Goal: Task Accomplishment & Management: Complete application form

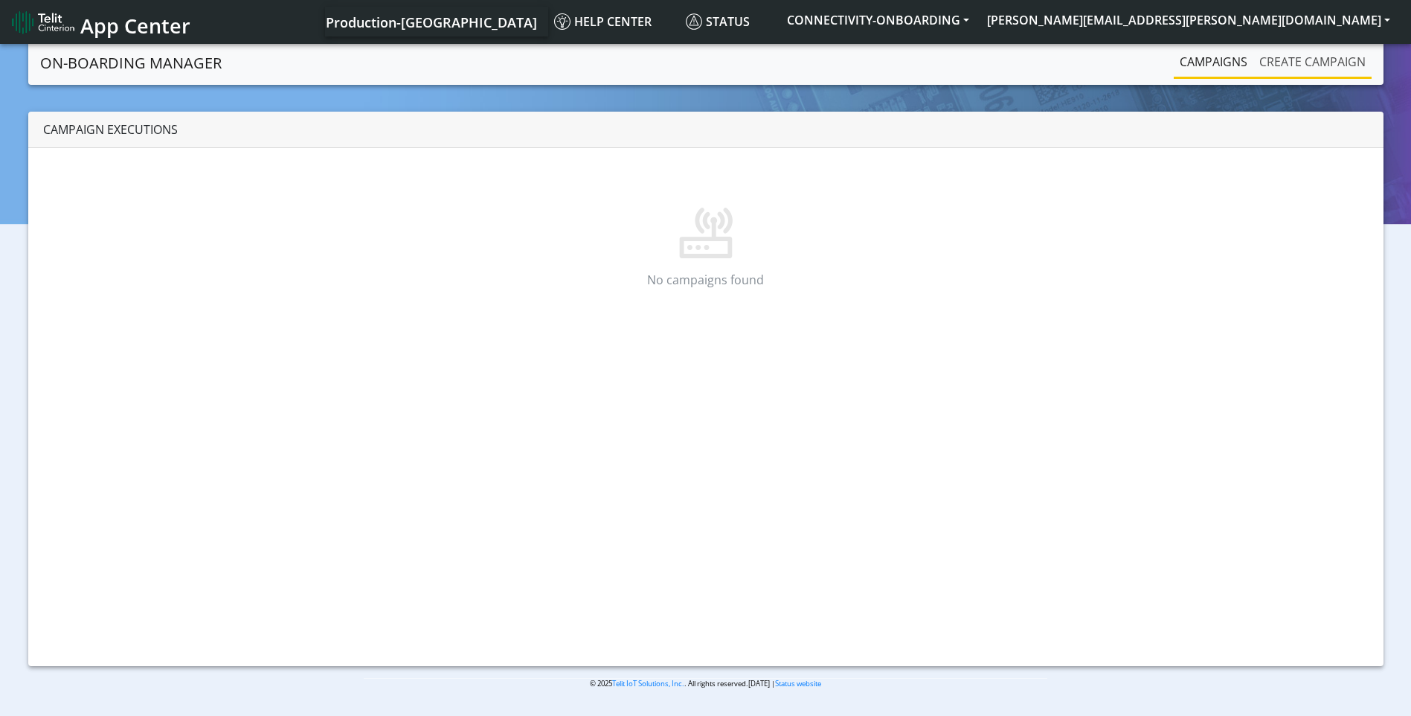
drag, startPoint x: 1314, startPoint y: 56, endPoint x: 1283, endPoint y: 59, distance: 30.6
click at [1314, 56] on link "Create campaign" at bounding box center [1312, 62] width 118 height 30
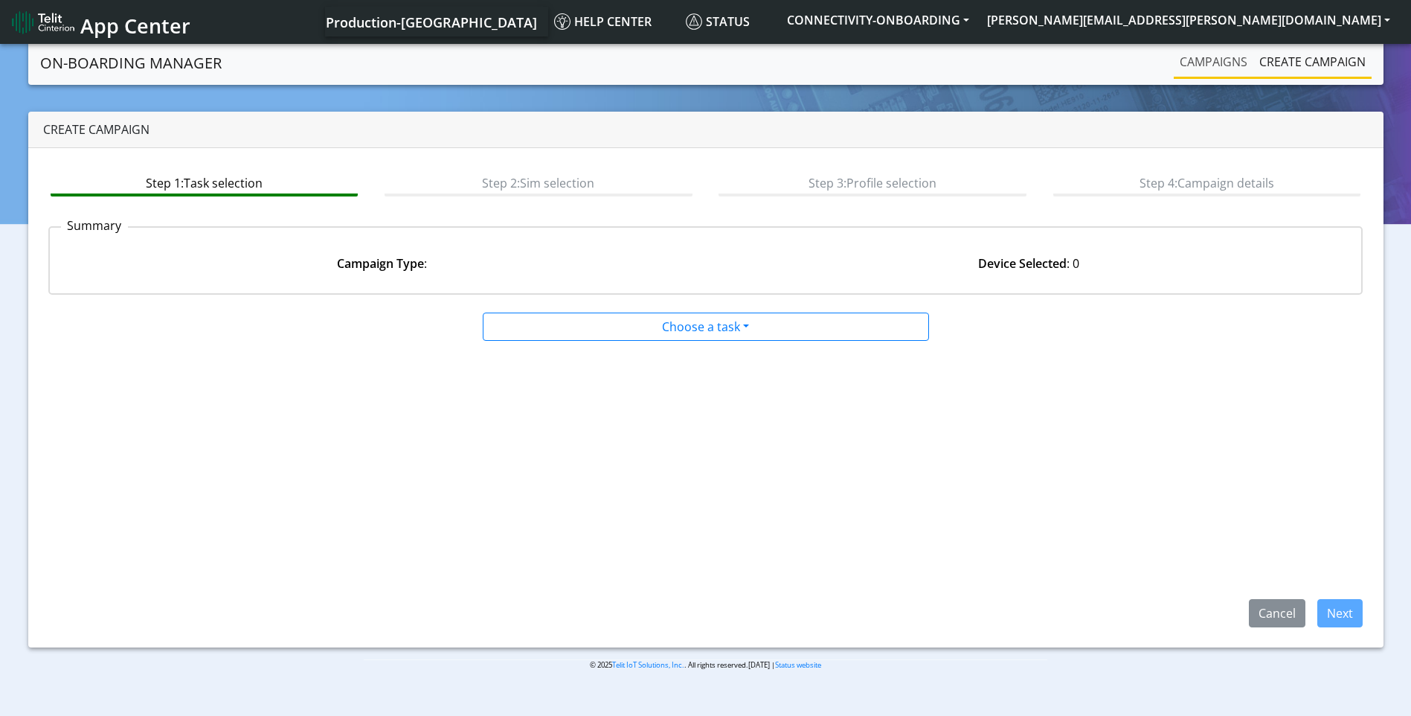
click at [1198, 65] on link "Campaigns" at bounding box center [1214, 62] width 80 height 30
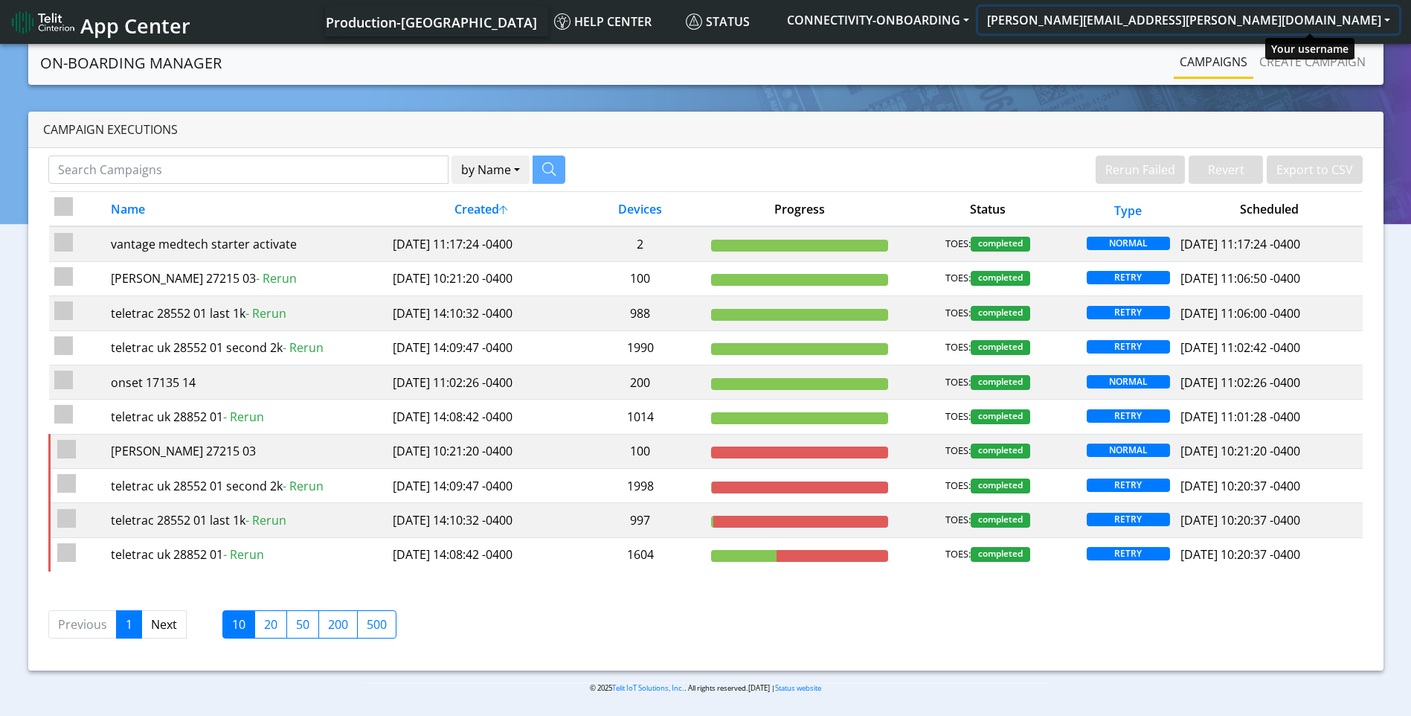
click at [1309, 15] on button "[PERSON_NAME][EMAIL_ADDRESS][PERSON_NAME][DOMAIN_NAME]" at bounding box center [1188, 20] width 421 height 27
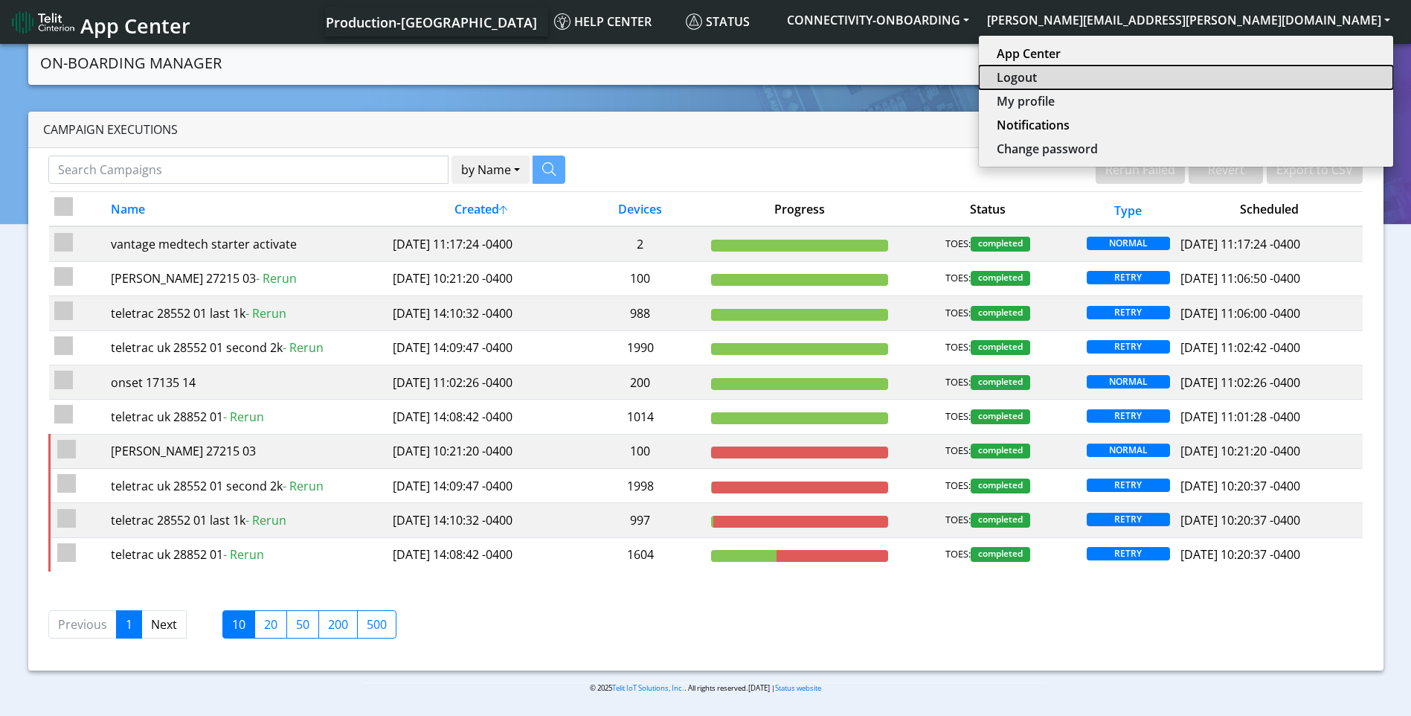
click at [1294, 79] on button "Logout" at bounding box center [1186, 77] width 414 height 24
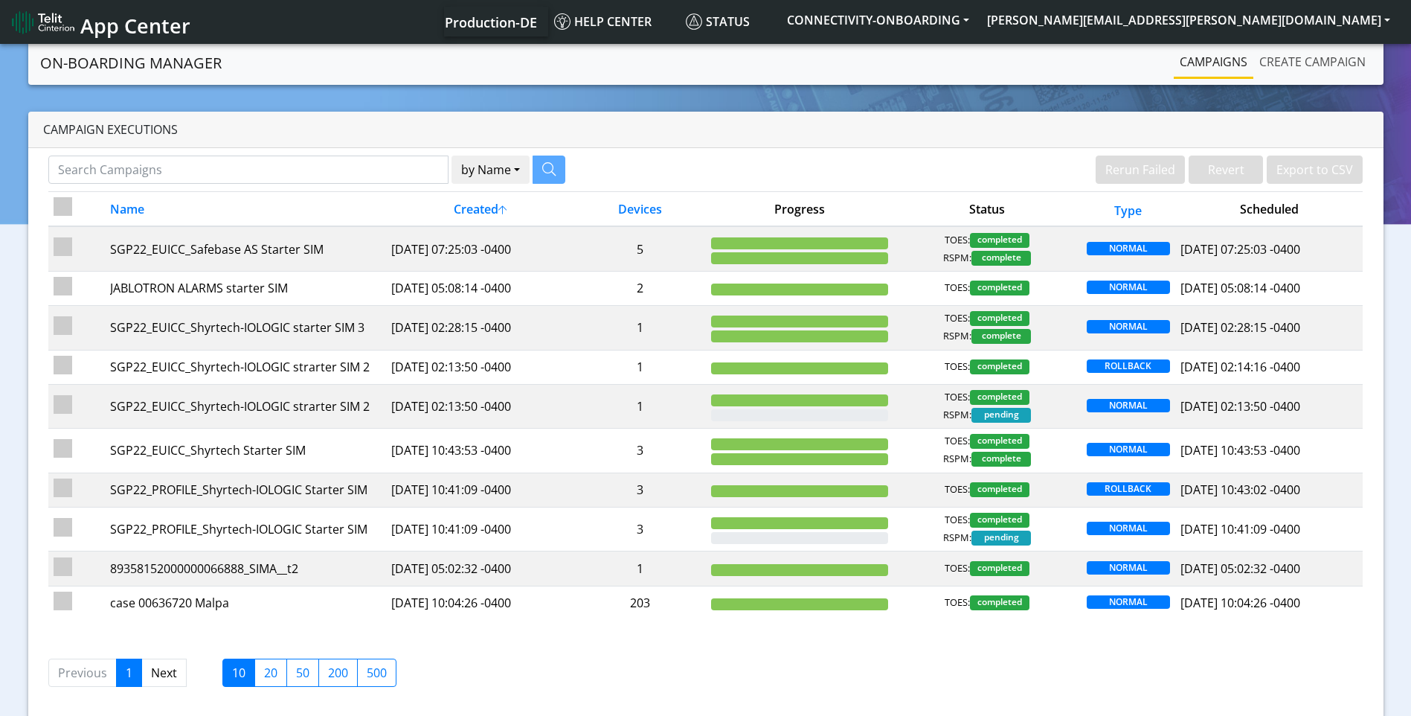
click at [1322, 67] on link "Create campaign" at bounding box center [1312, 62] width 118 height 30
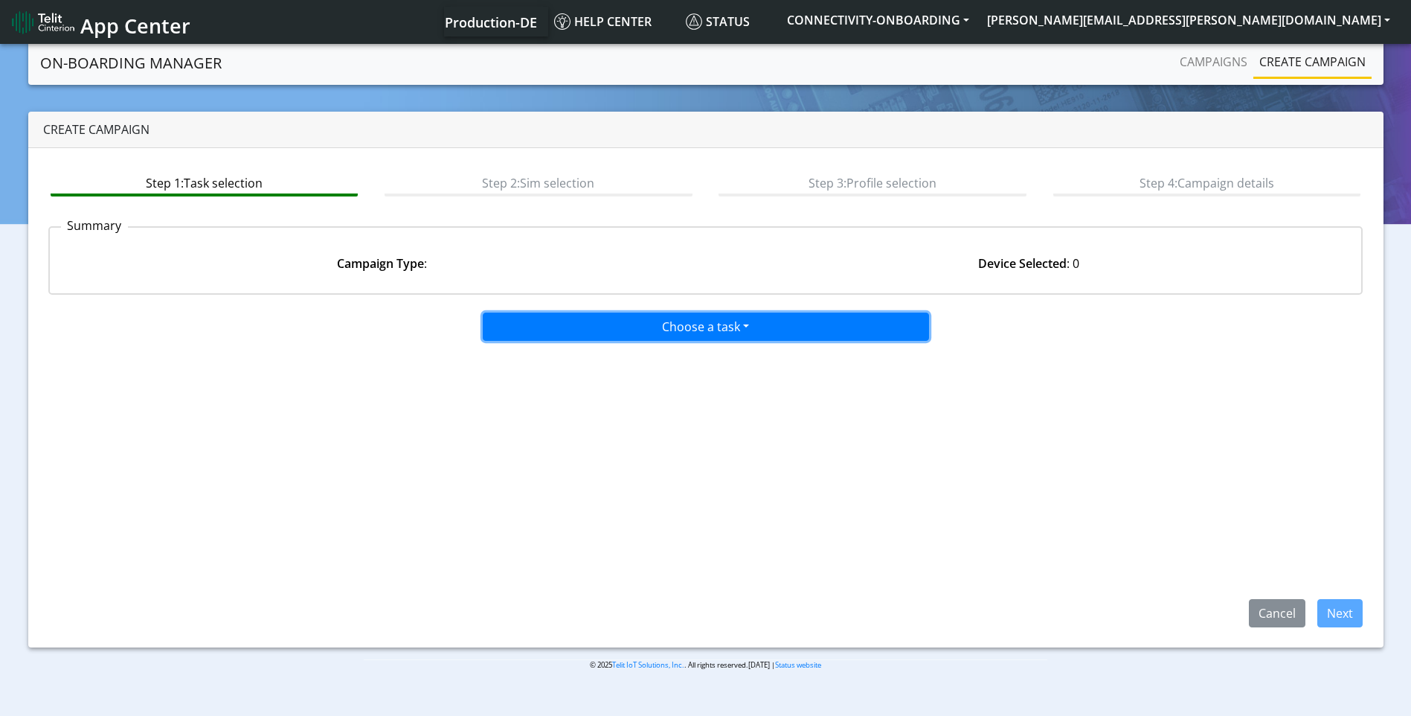
click at [728, 330] on button "Choose a task" at bounding box center [706, 326] width 446 height 28
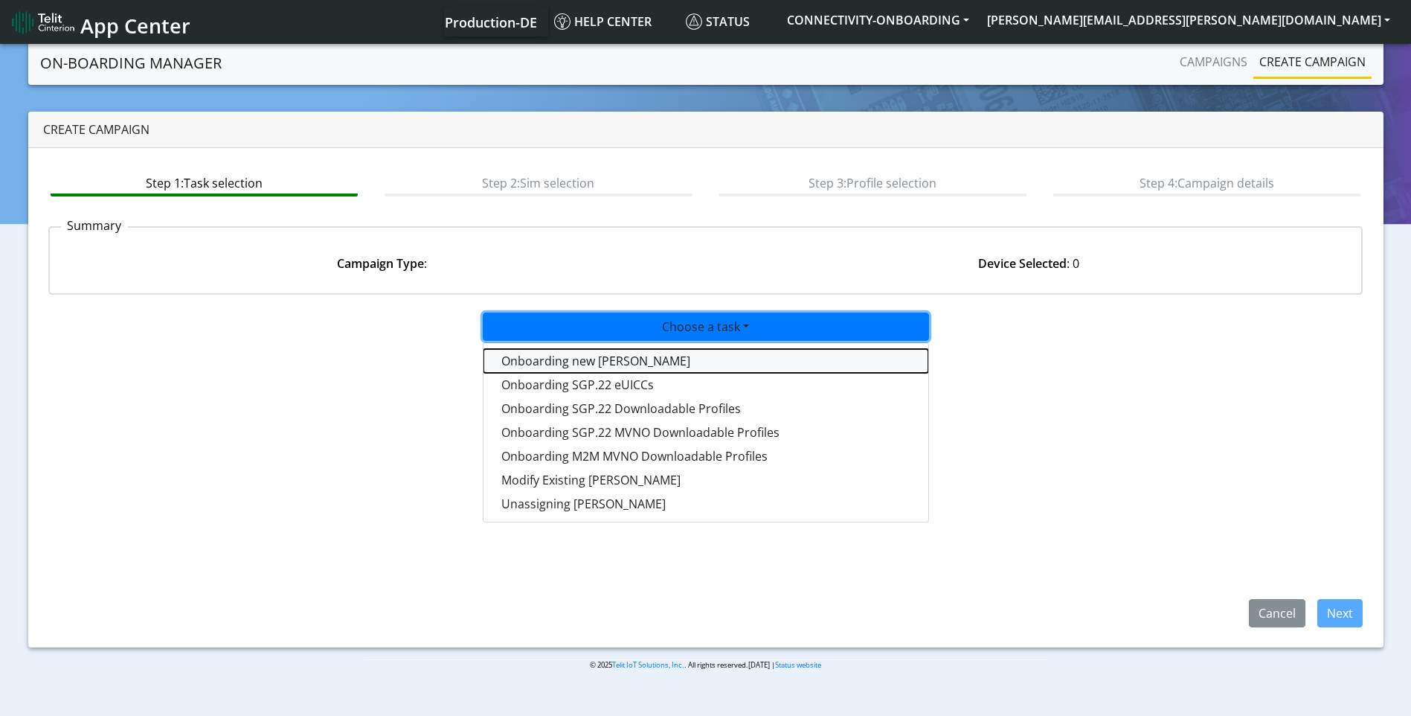
click at [602, 369] on tasktoes-dropdown "Onboarding new SIMs" at bounding box center [706, 361] width 445 height 24
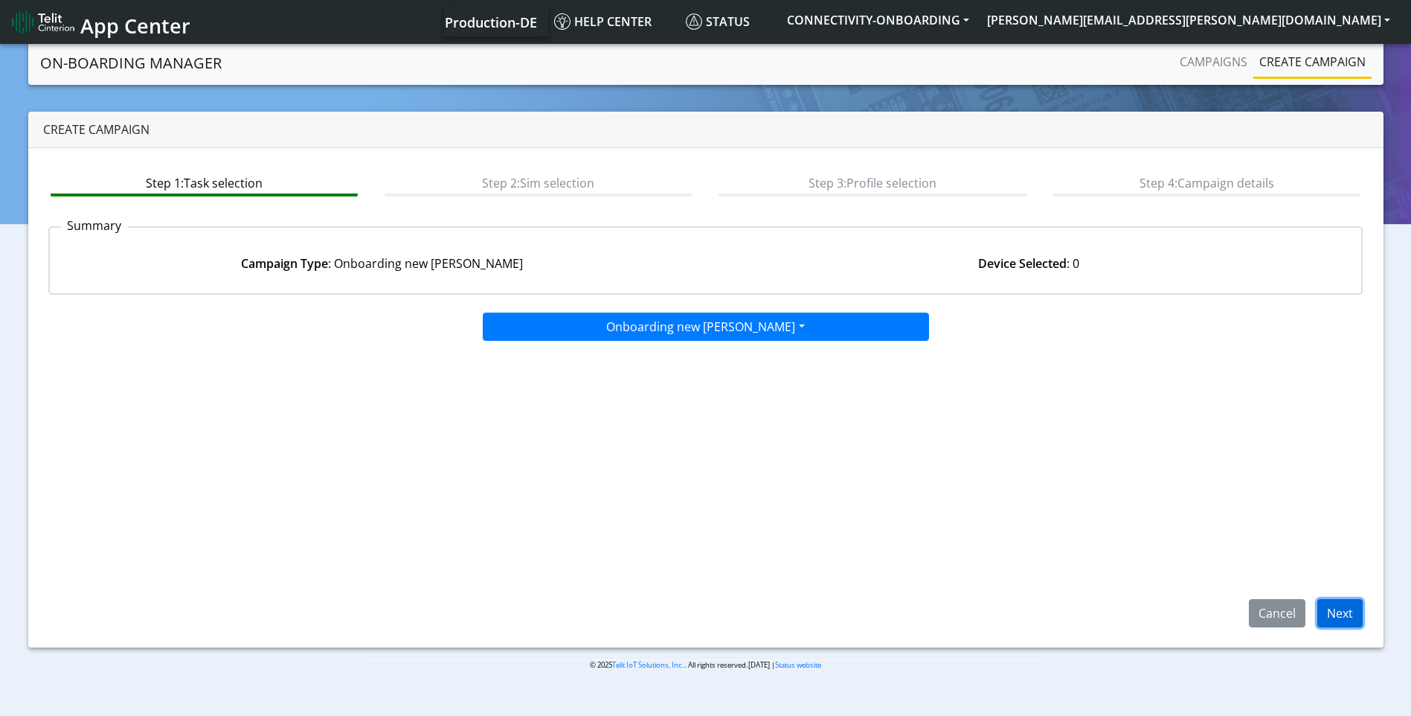
click at [1346, 617] on button "Next" at bounding box center [1339, 613] width 45 height 28
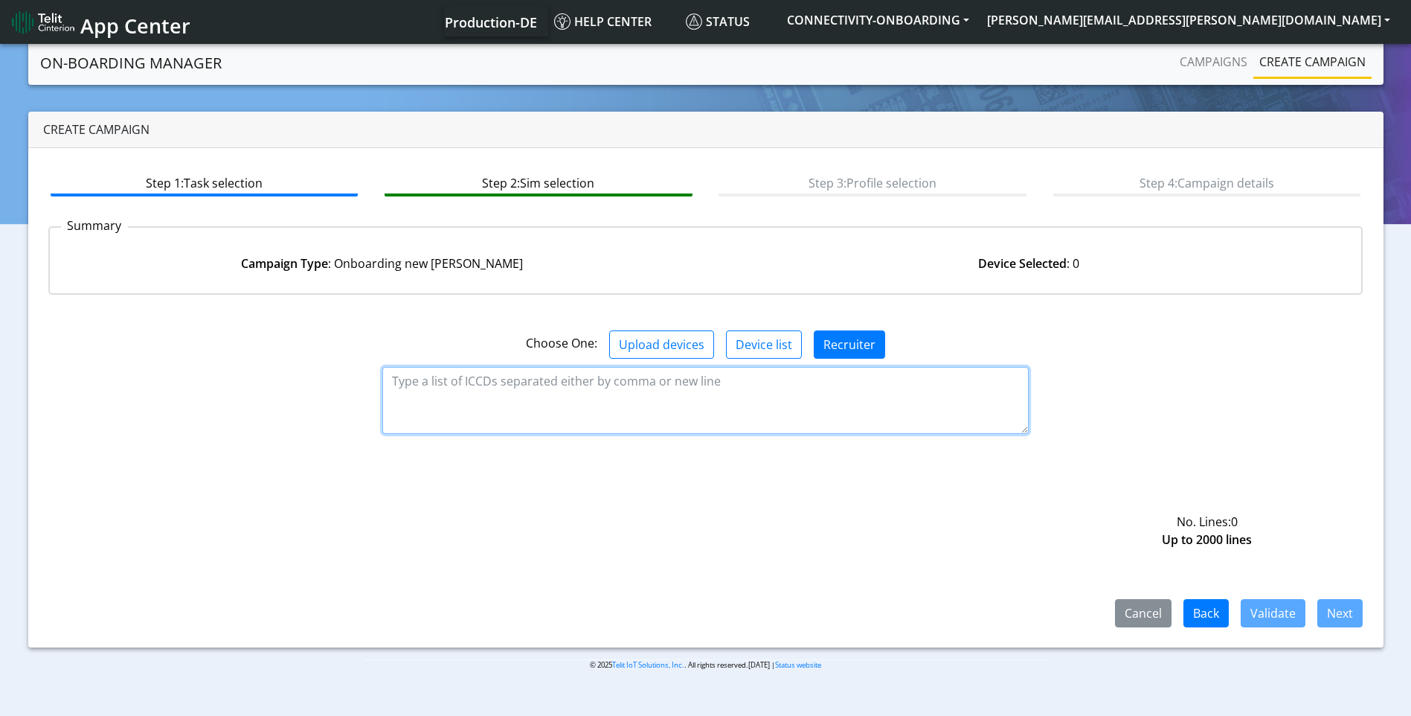
click at [603, 392] on textarea at bounding box center [705, 400] width 646 height 67
paste textarea "89358151000033658231 89358151000033658249 89358151000033658256 8935815100003365…"
type textarea "89358151000033658231 89358151000033658249 89358151000033658256 8935815100003365…"
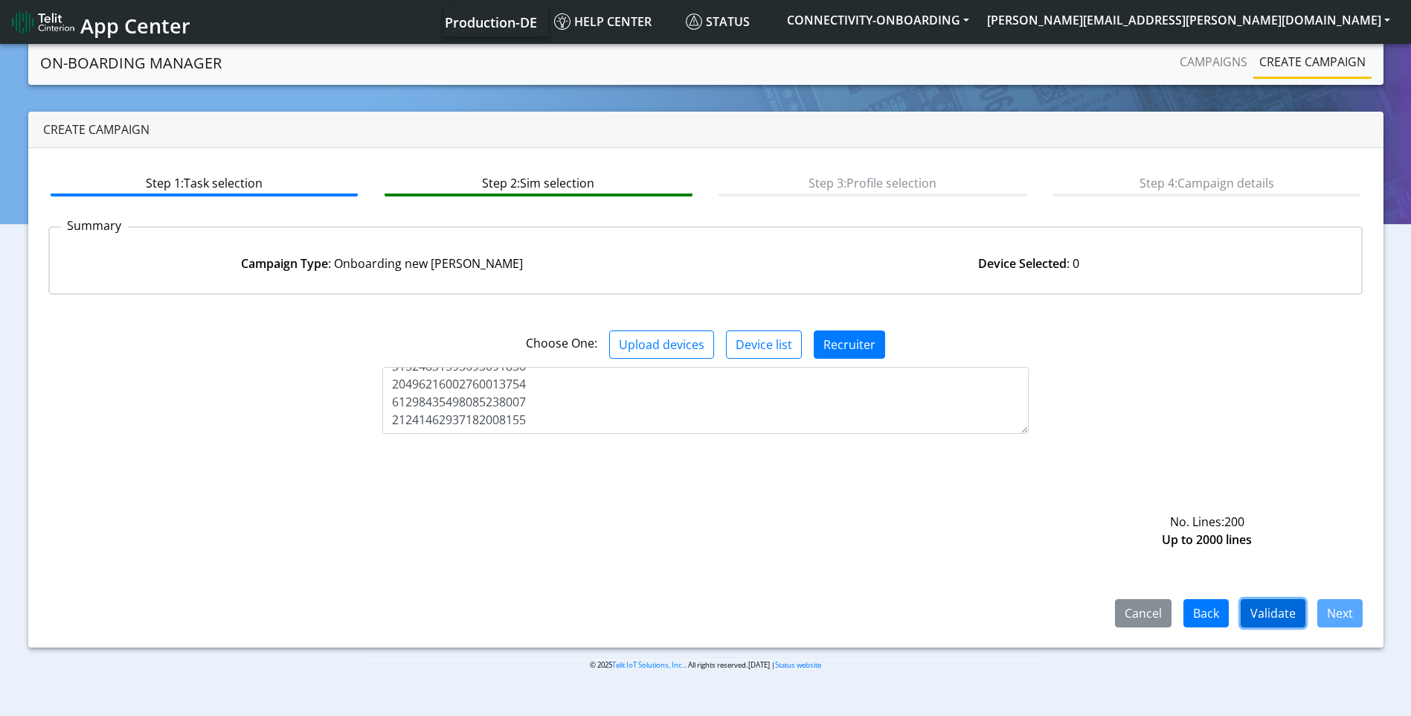
click at [1277, 614] on button "Validate" at bounding box center [1273, 613] width 65 height 28
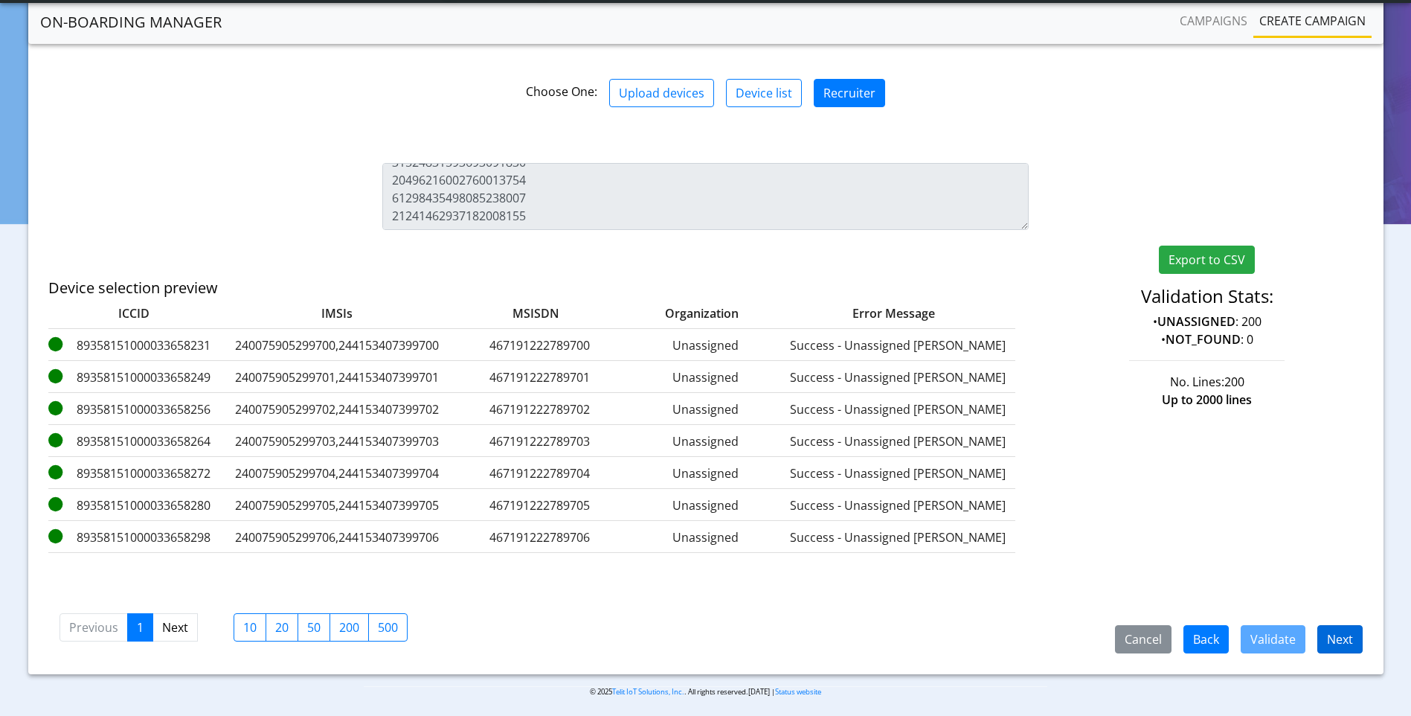
scroll to position [215, 0]
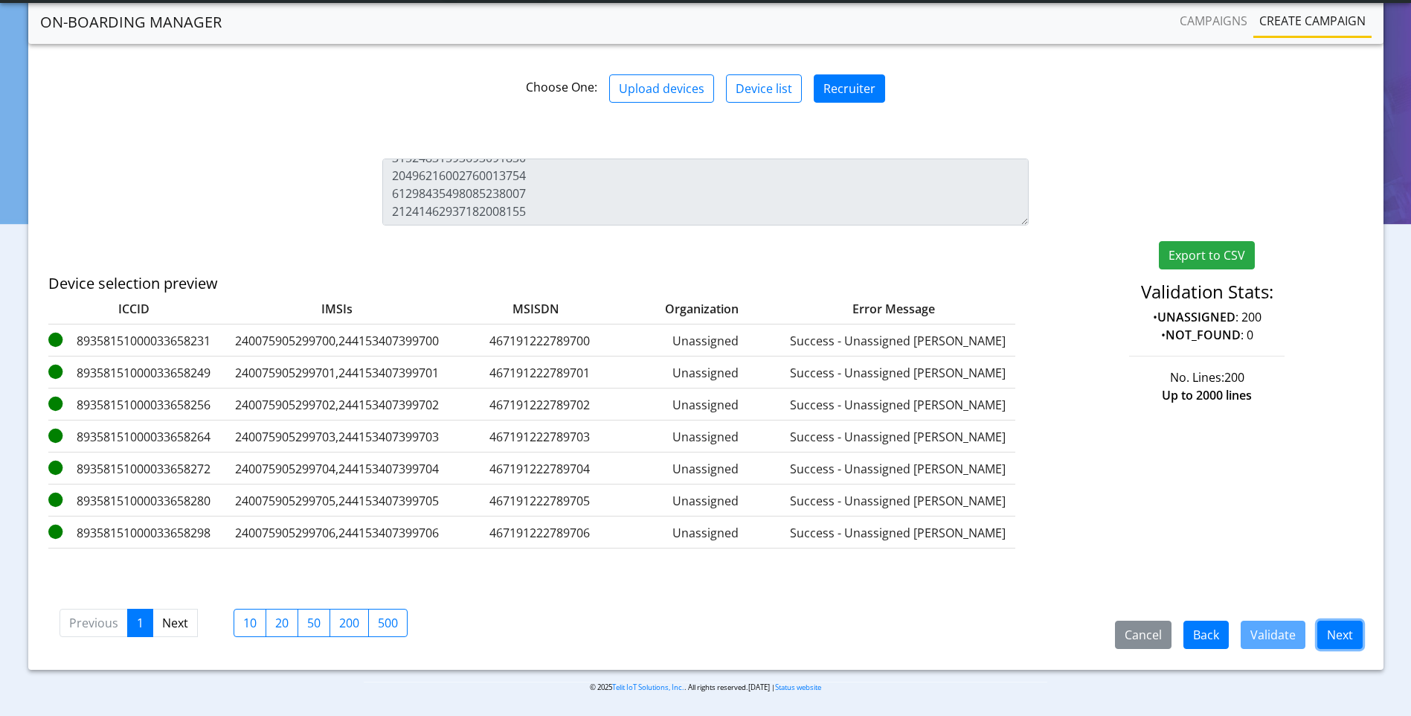
click at [1333, 631] on button "Next" at bounding box center [1339, 634] width 45 height 28
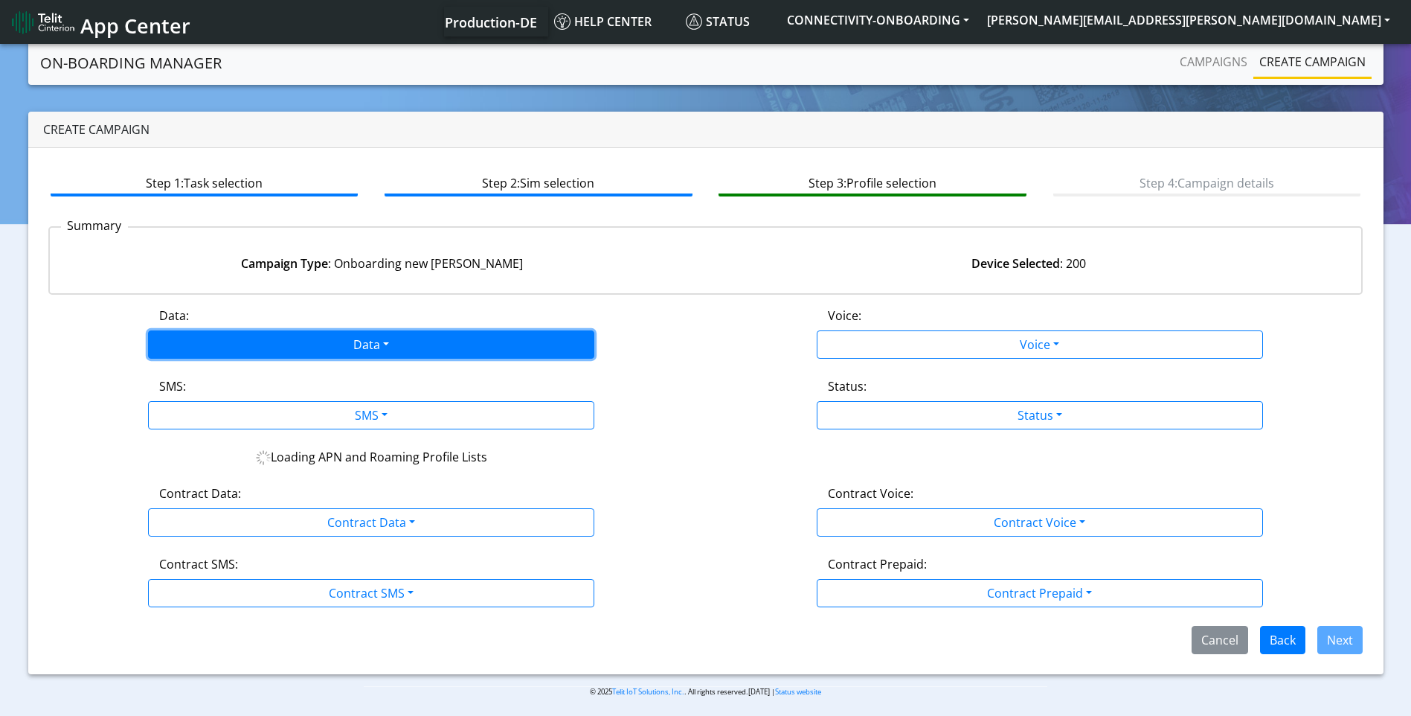
click at [394, 346] on button "Data" at bounding box center [371, 344] width 446 height 28
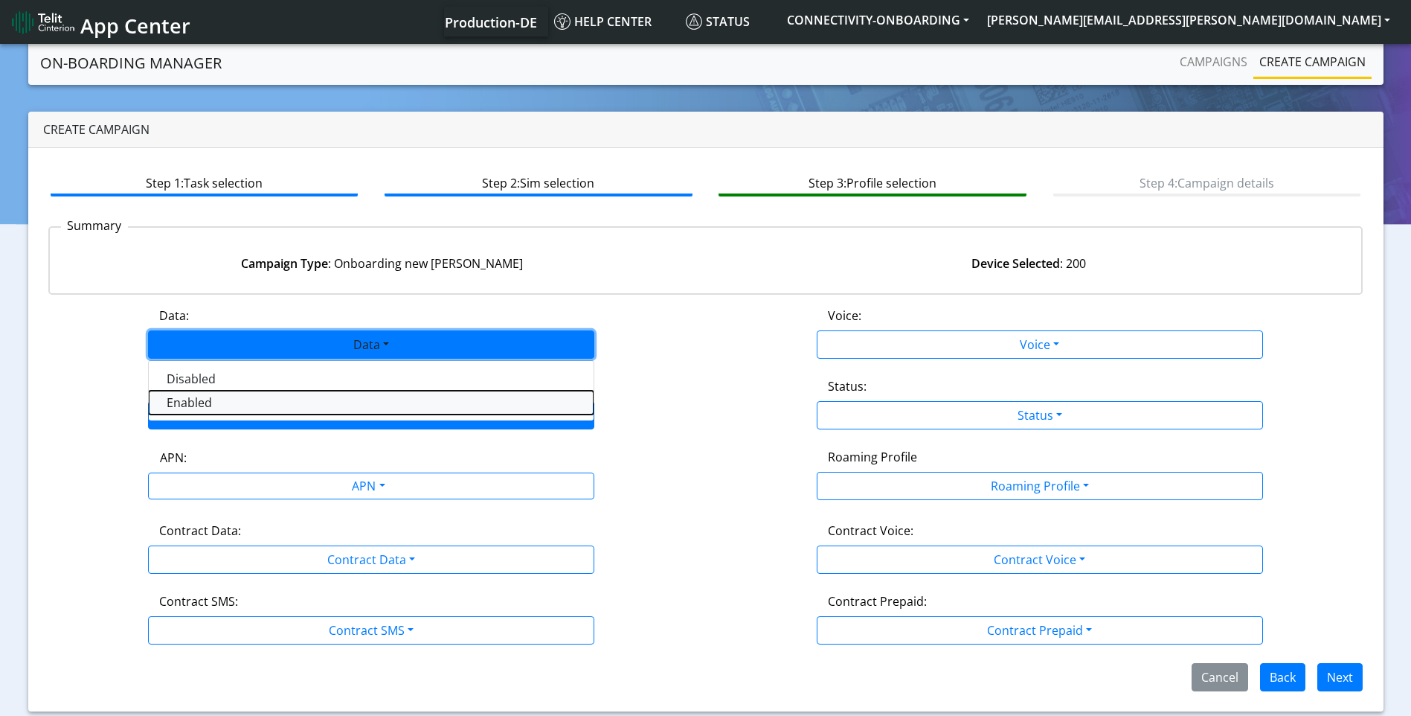
drag, startPoint x: 272, startPoint y: 408, endPoint x: 362, endPoint y: 422, distance: 91.0
click at [273, 408] on button "Enabled" at bounding box center [371, 403] width 445 height 24
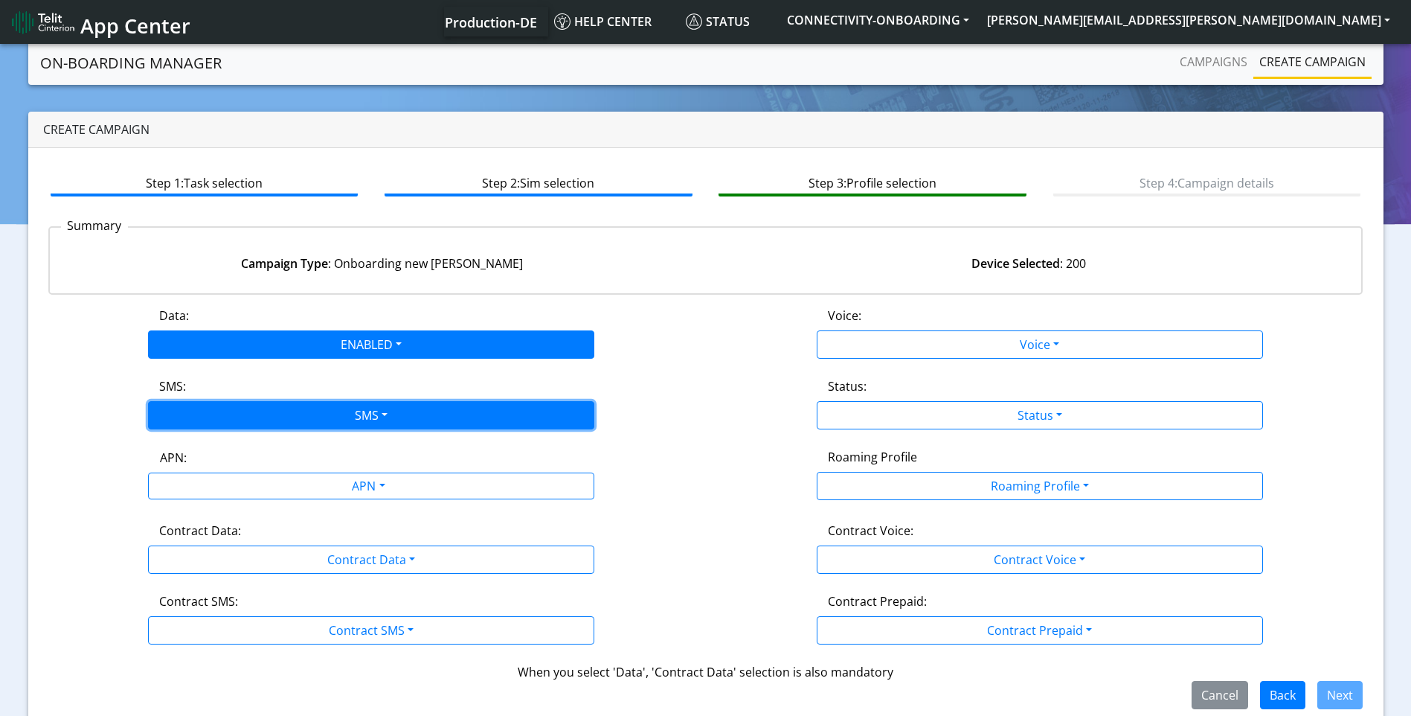
click at [363, 422] on button "SMS" at bounding box center [371, 415] width 446 height 28
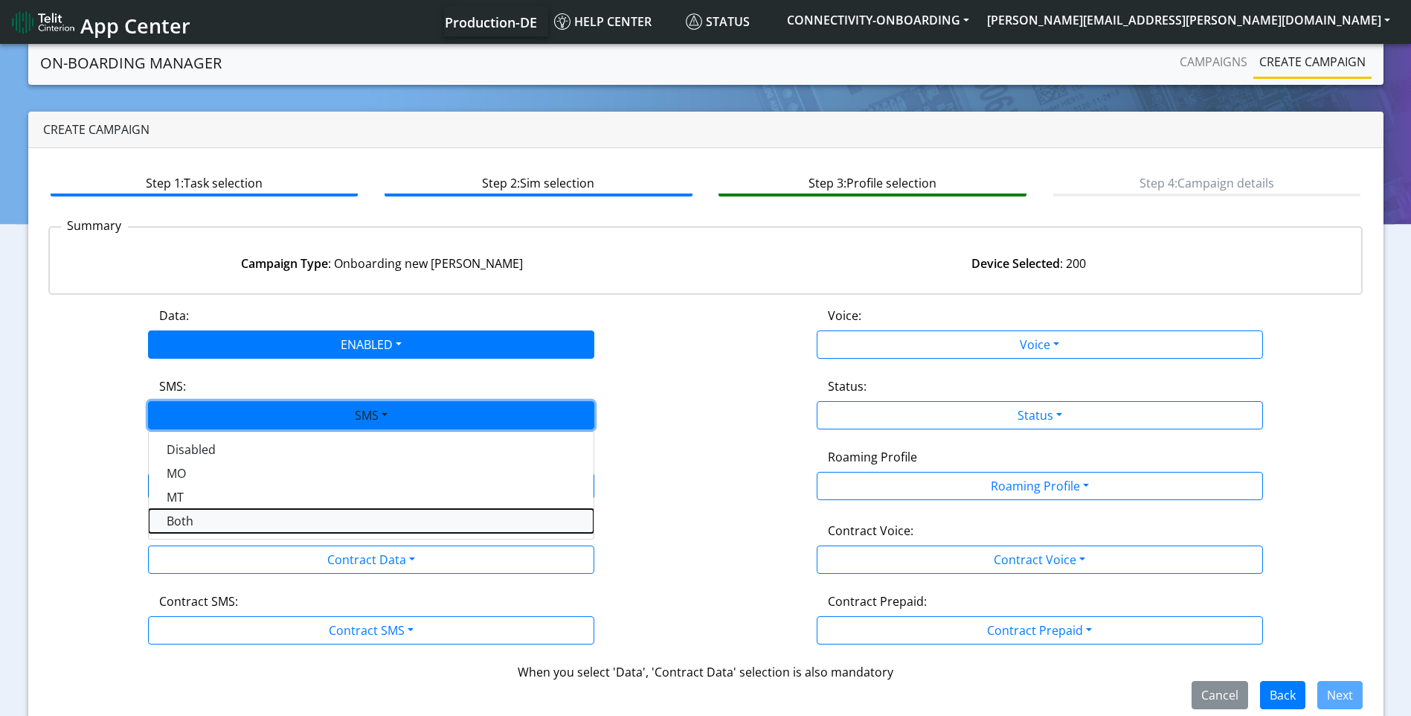
click at [245, 526] on button "Both" at bounding box center [371, 521] width 445 height 24
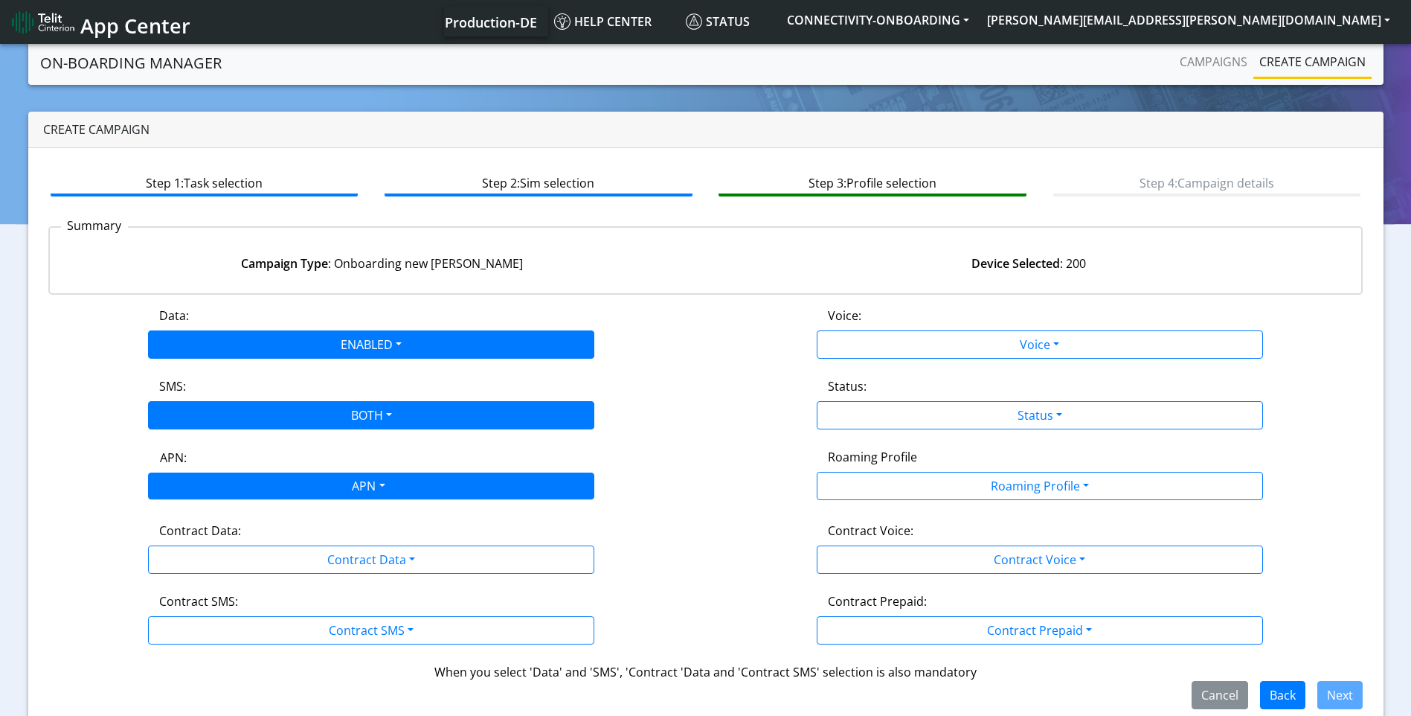
click at [338, 484] on div "APN" at bounding box center [368, 487] width 472 height 29
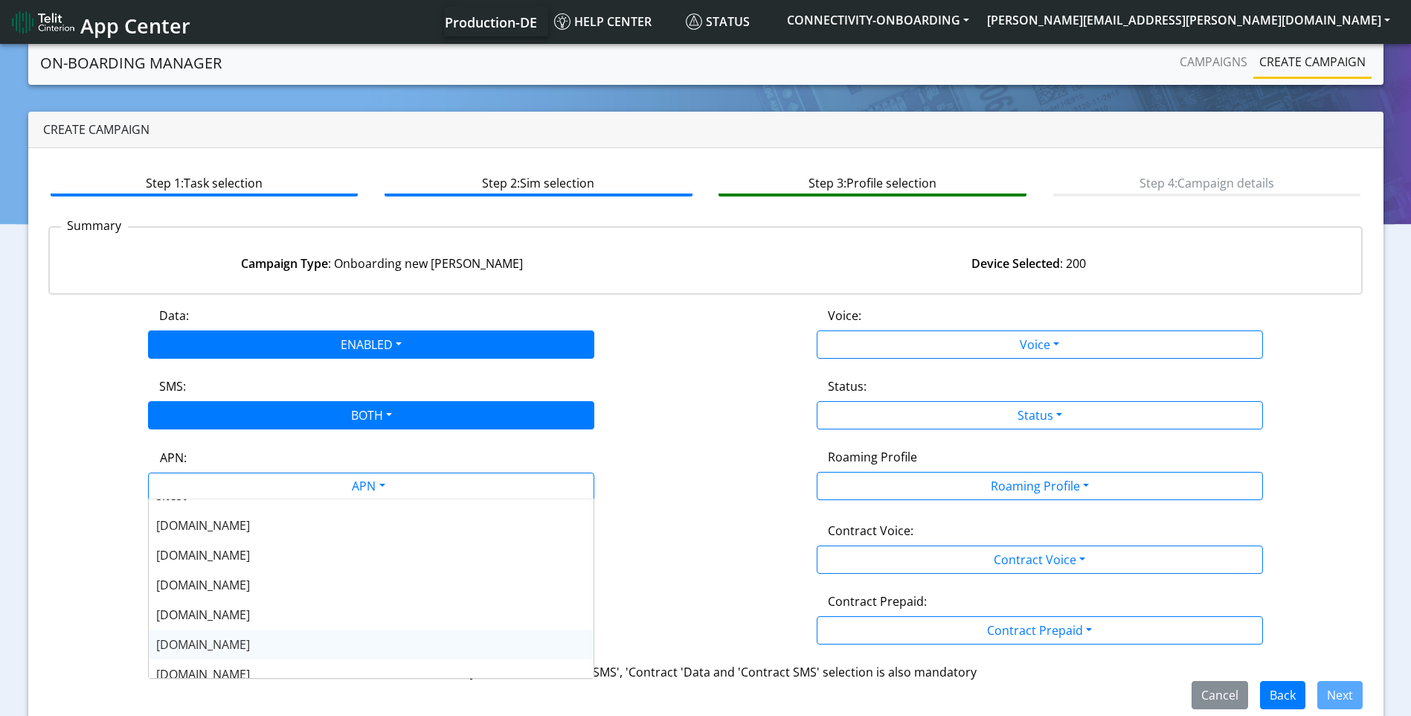
scroll to position [74, 0]
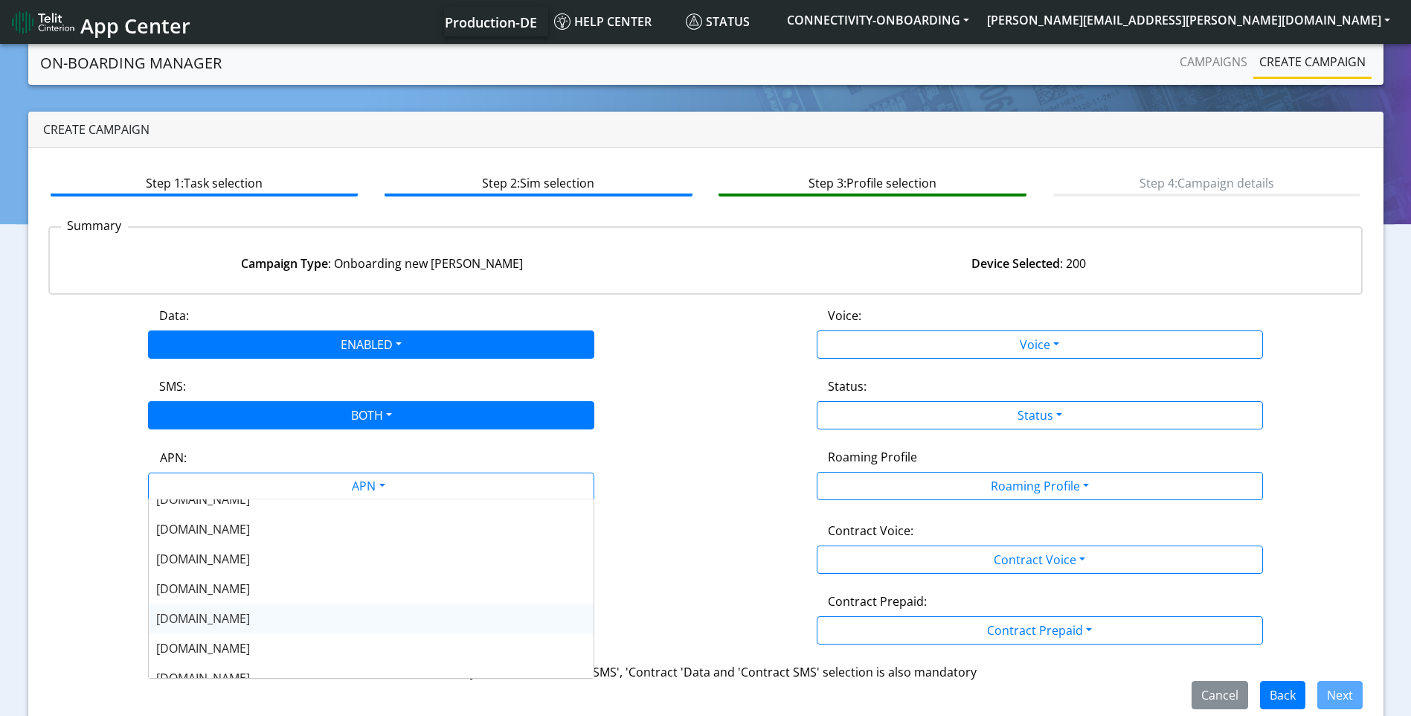
drag, startPoint x: 266, startPoint y: 620, endPoint x: 284, endPoint y: 614, distance: 18.8
click at [266, 619] on div "nxt20p.net" at bounding box center [371, 618] width 445 height 30
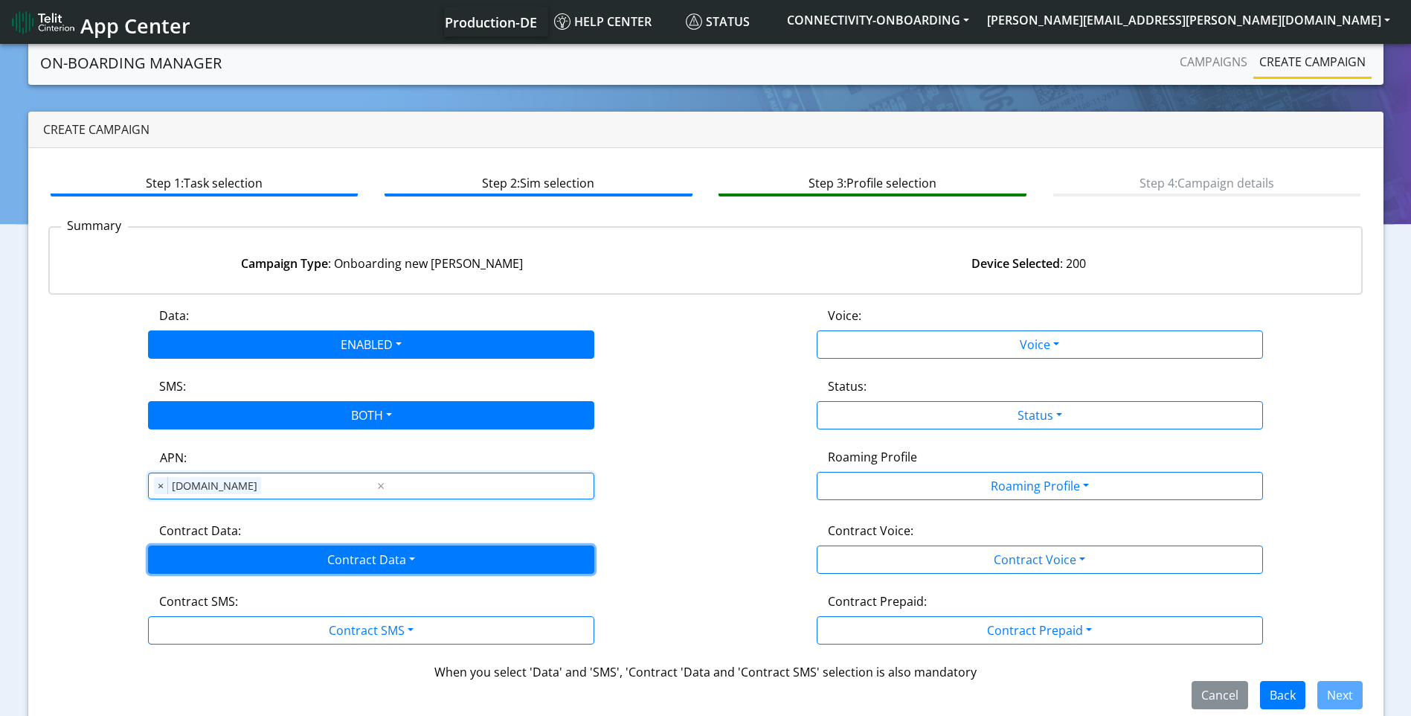
click at [365, 566] on button "Contract Data" at bounding box center [371, 559] width 446 height 28
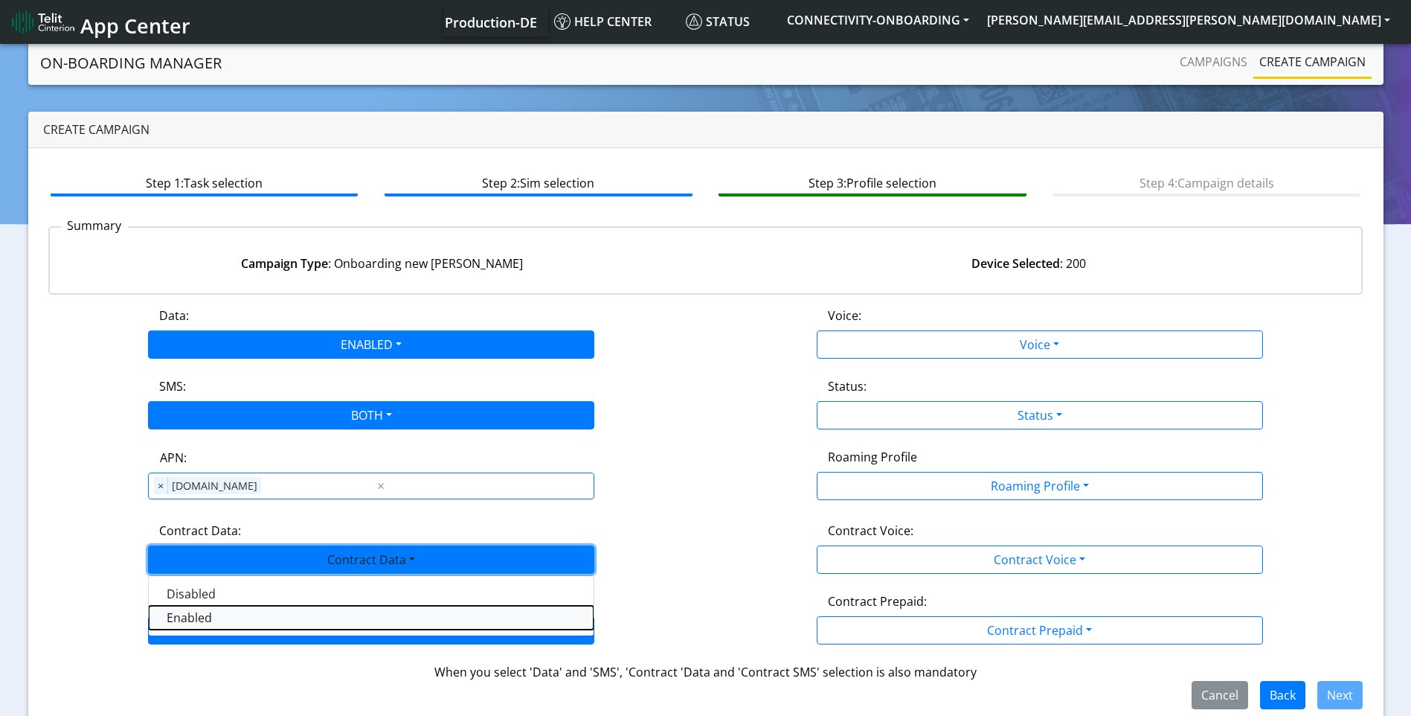
click at [257, 622] on Dataenabled-dropdown "Enabled" at bounding box center [371, 618] width 445 height 24
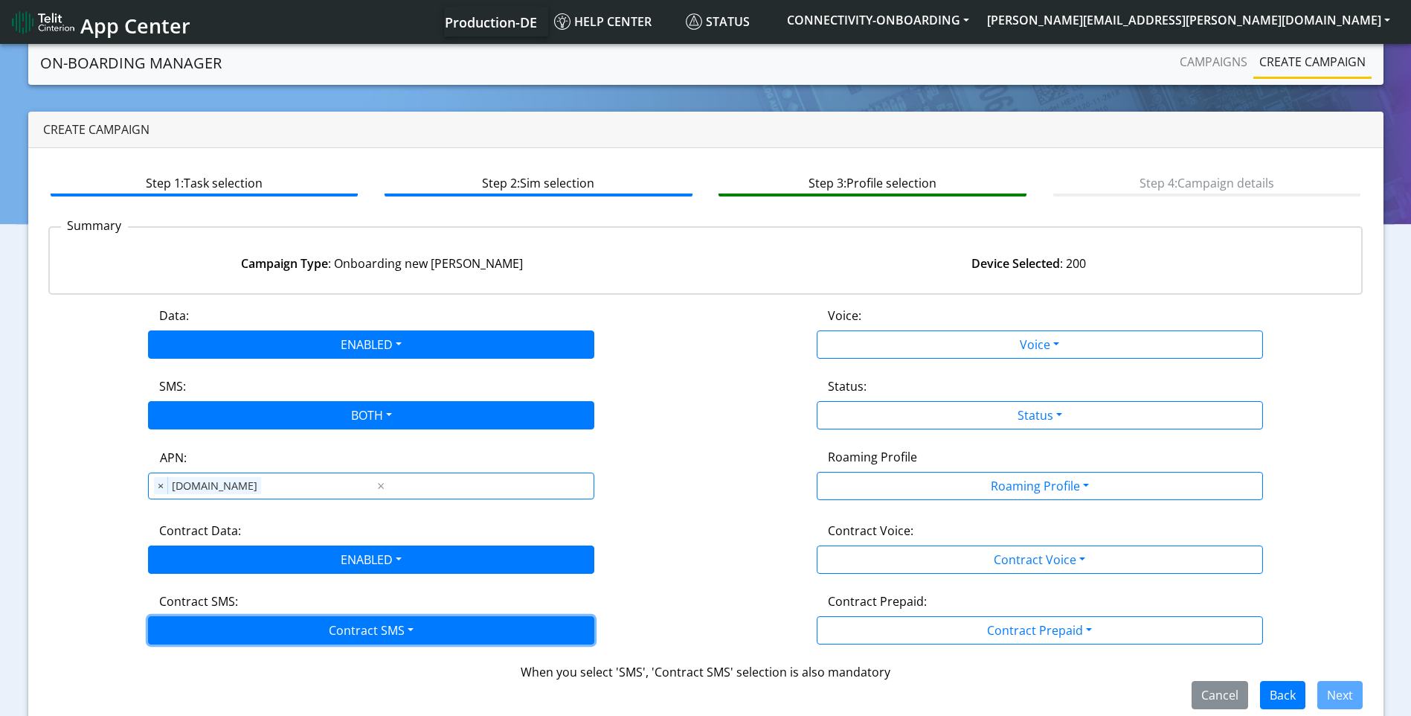
click at [350, 622] on button "Contract SMS" at bounding box center [371, 630] width 446 height 28
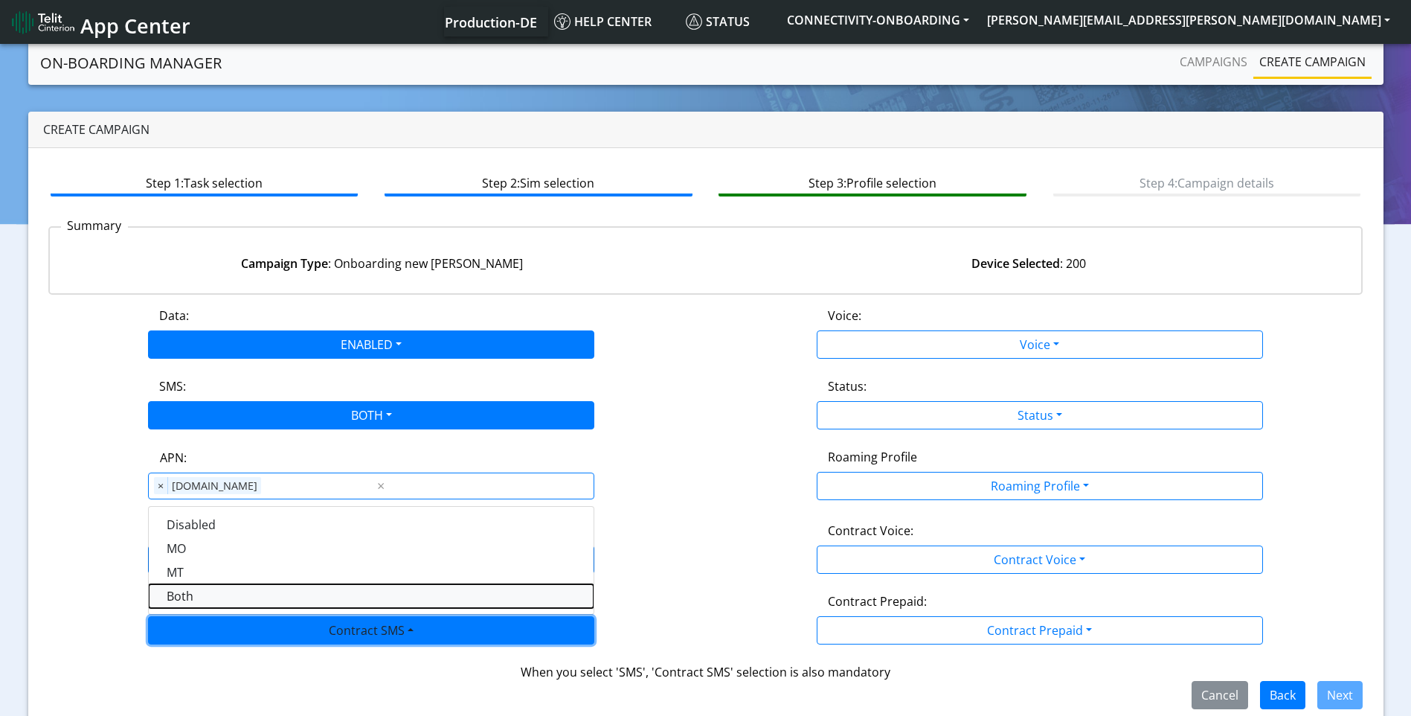
drag, startPoint x: 208, startPoint y: 596, endPoint x: 344, endPoint y: 571, distance: 138.5
click at [208, 595] on SMSboth-dropdown "Both" at bounding box center [371, 596] width 445 height 24
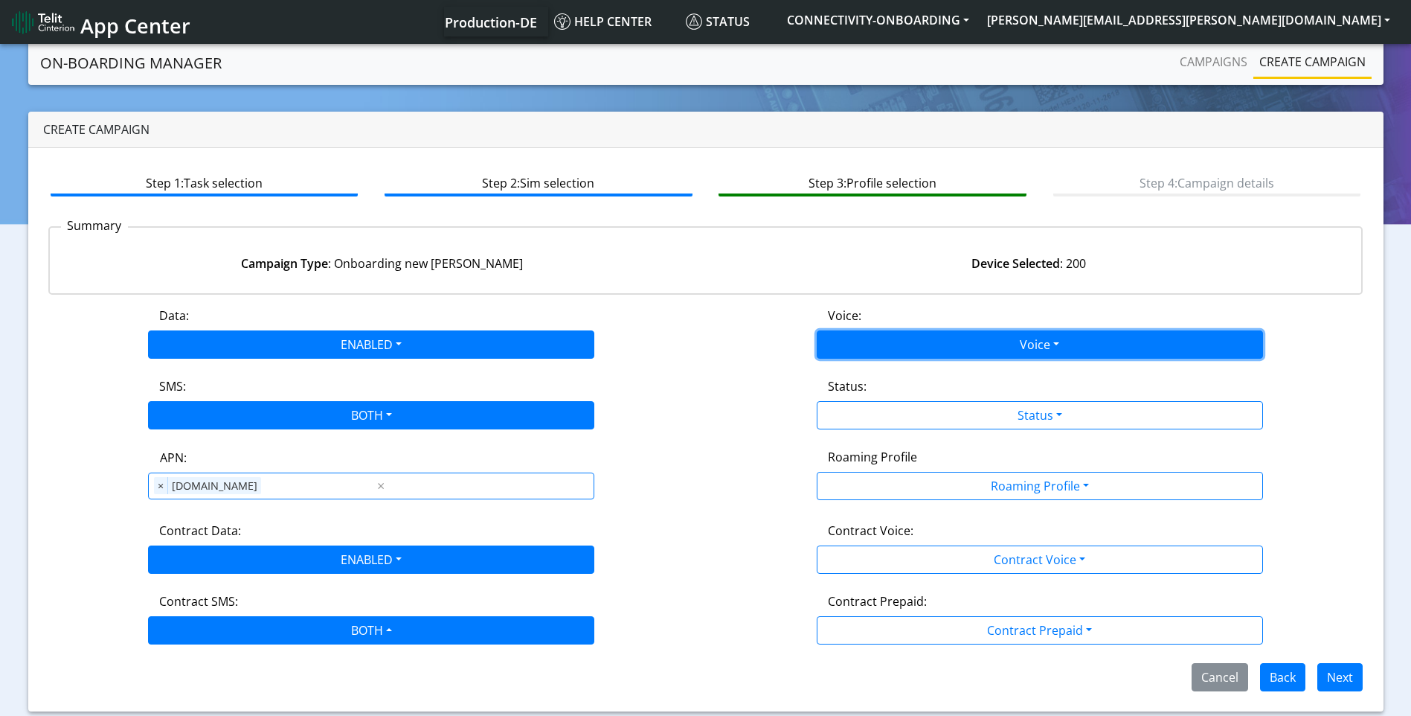
click at [1069, 340] on button "Voice" at bounding box center [1040, 344] width 446 height 28
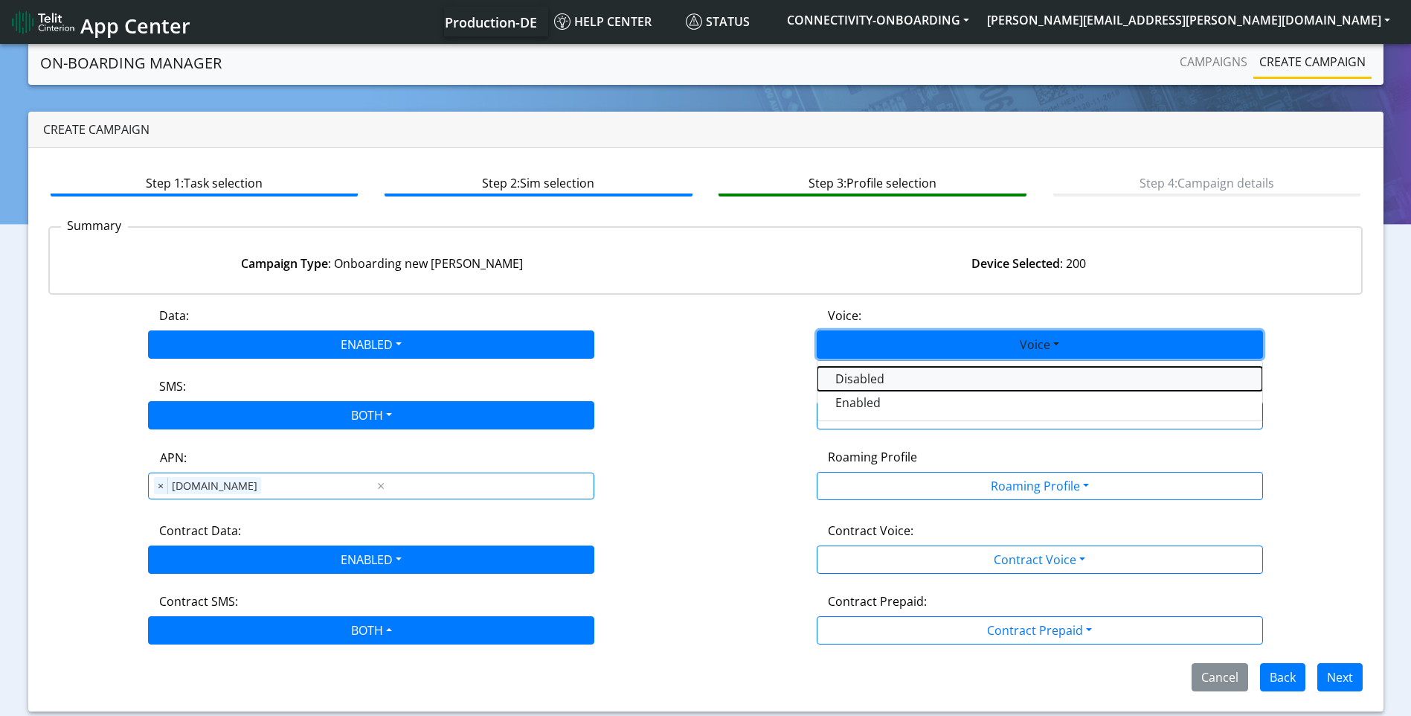
drag, startPoint x: 906, startPoint y: 382, endPoint x: 934, endPoint y: 385, distance: 27.8
click at [908, 382] on button "Disabled" at bounding box center [1040, 379] width 445 height 24
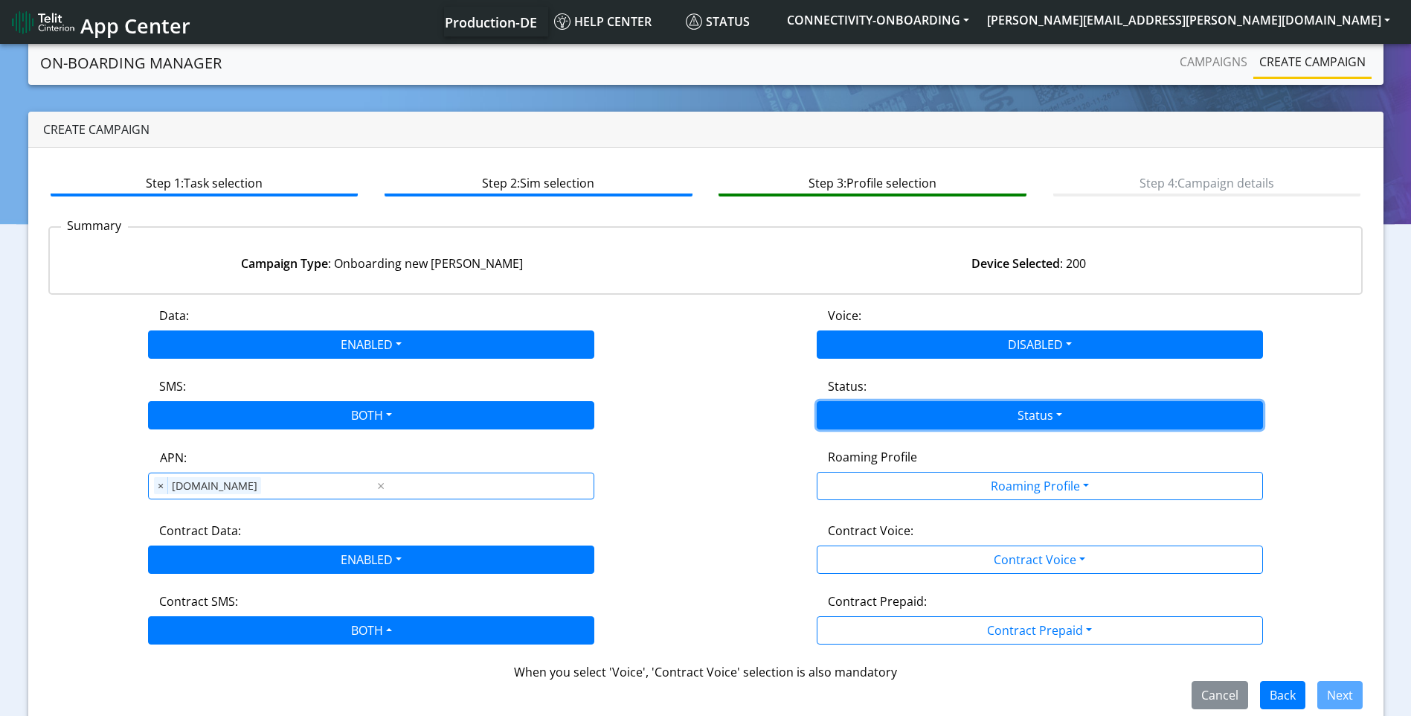
click at [1034, 428] on button "Status" at bounding box center [1040, 415] width 446 height 28
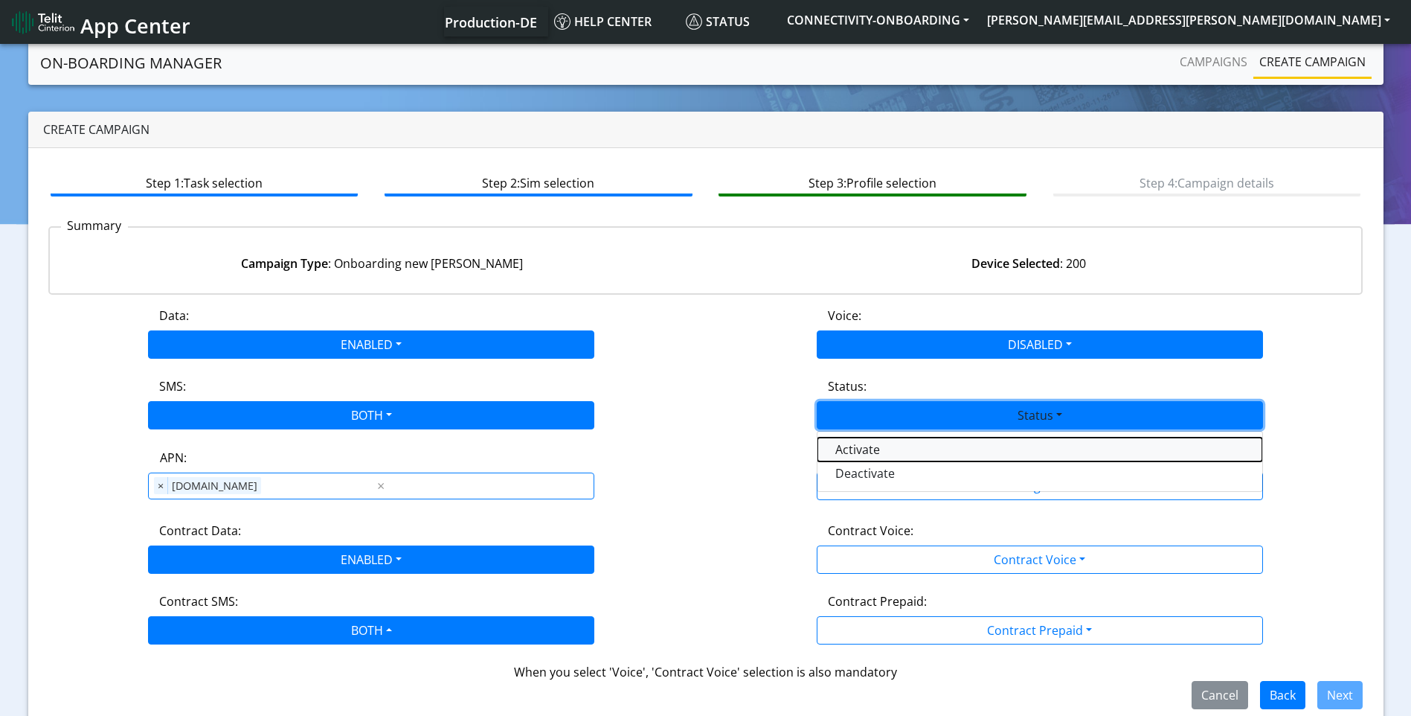
click at [892, 447] on button "Activate" at bounding box center [1040, 449] width 445 height 24
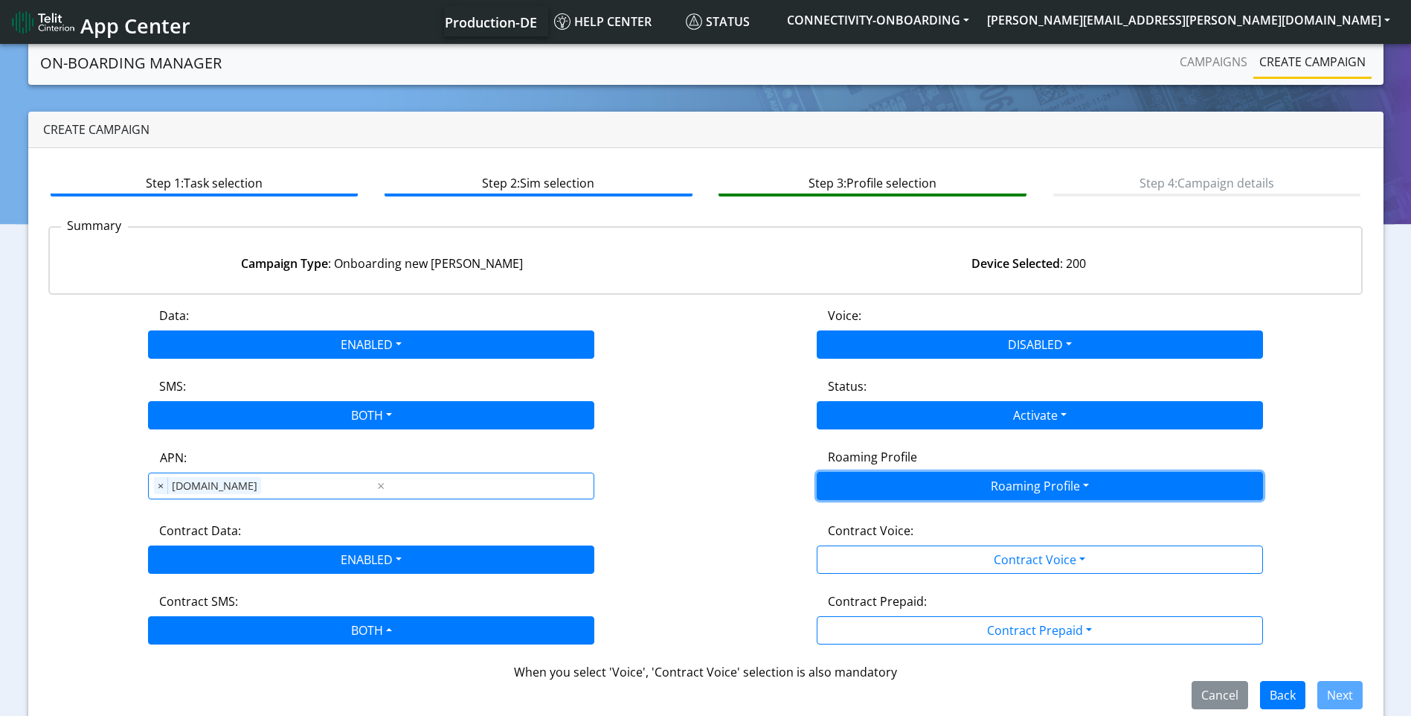
click at [997, 491] on button "Roaming Profile" at bounding box center [1040, 486] width 446 height 28
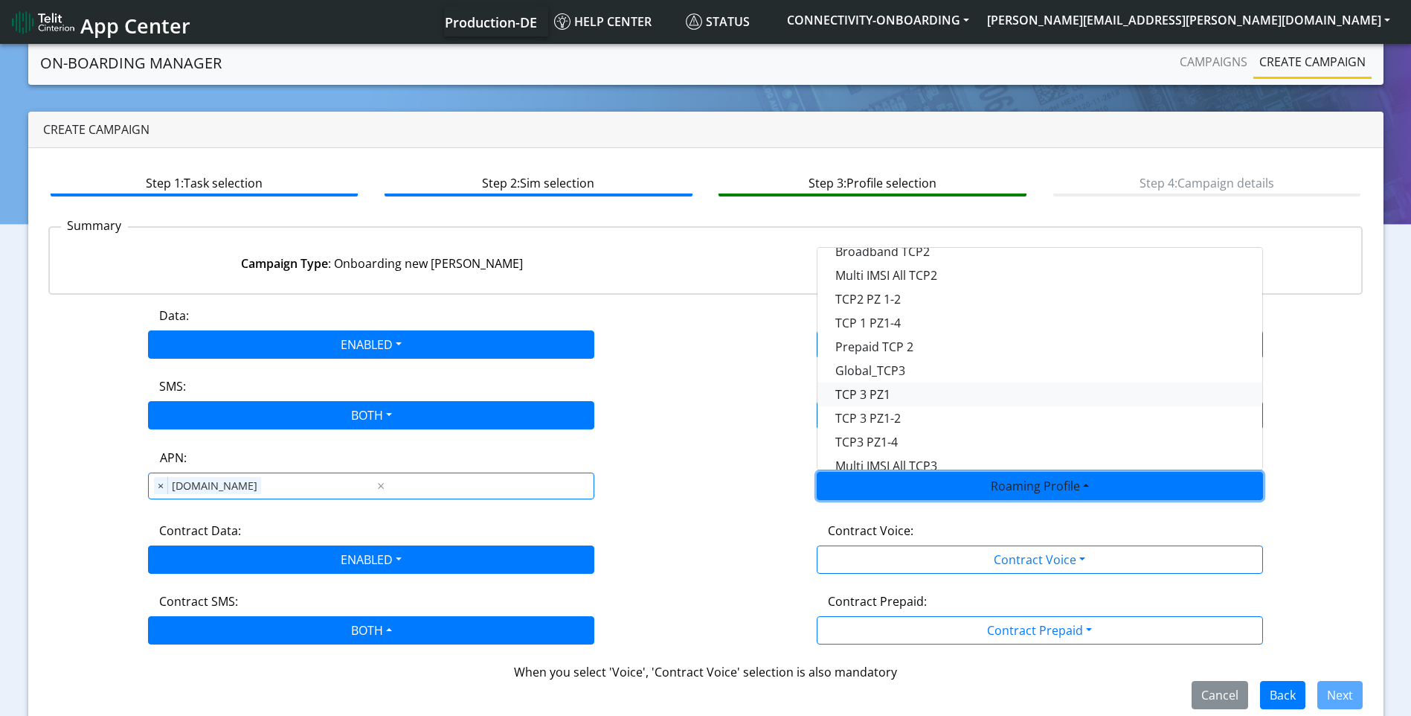
scroll to position [223, 0]
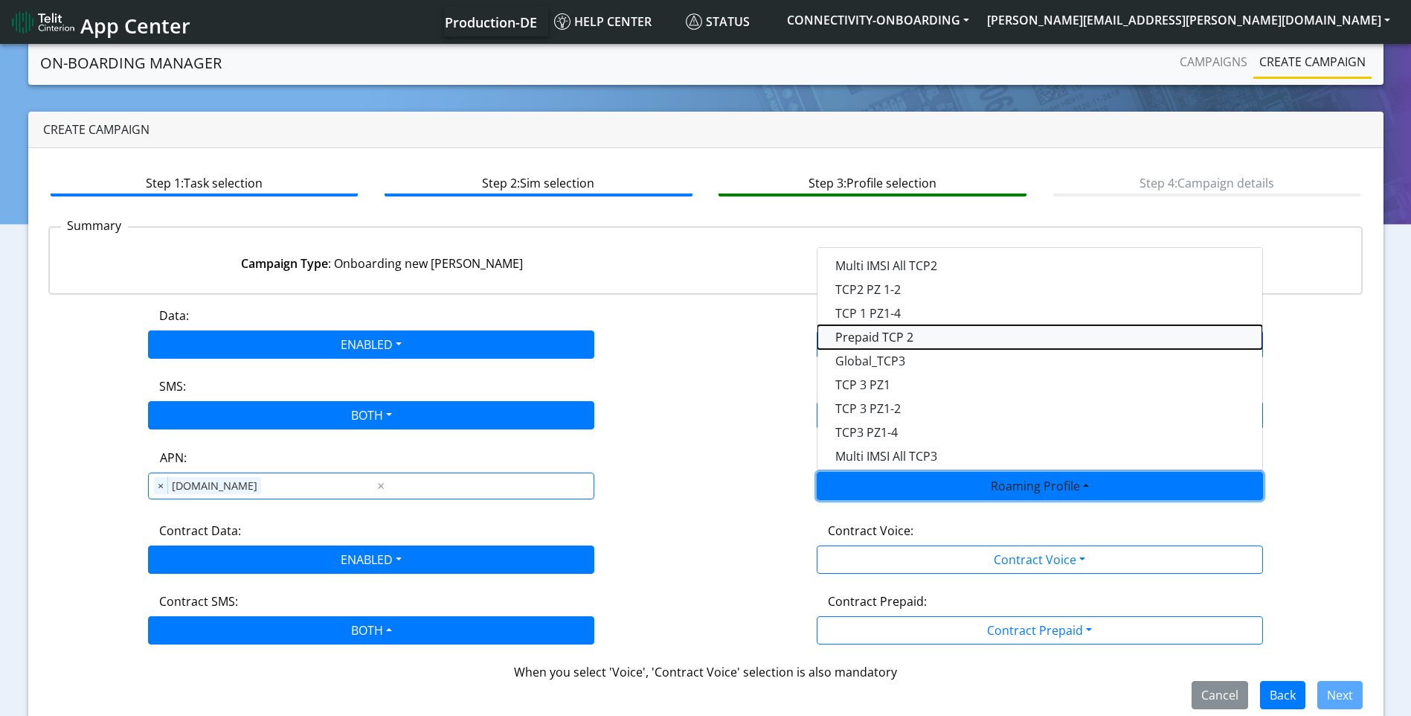
click at [910, 335] on Profile-dropdown "Prepaid TCP 2" at bounding box center [1040, 337] width 445 height 24
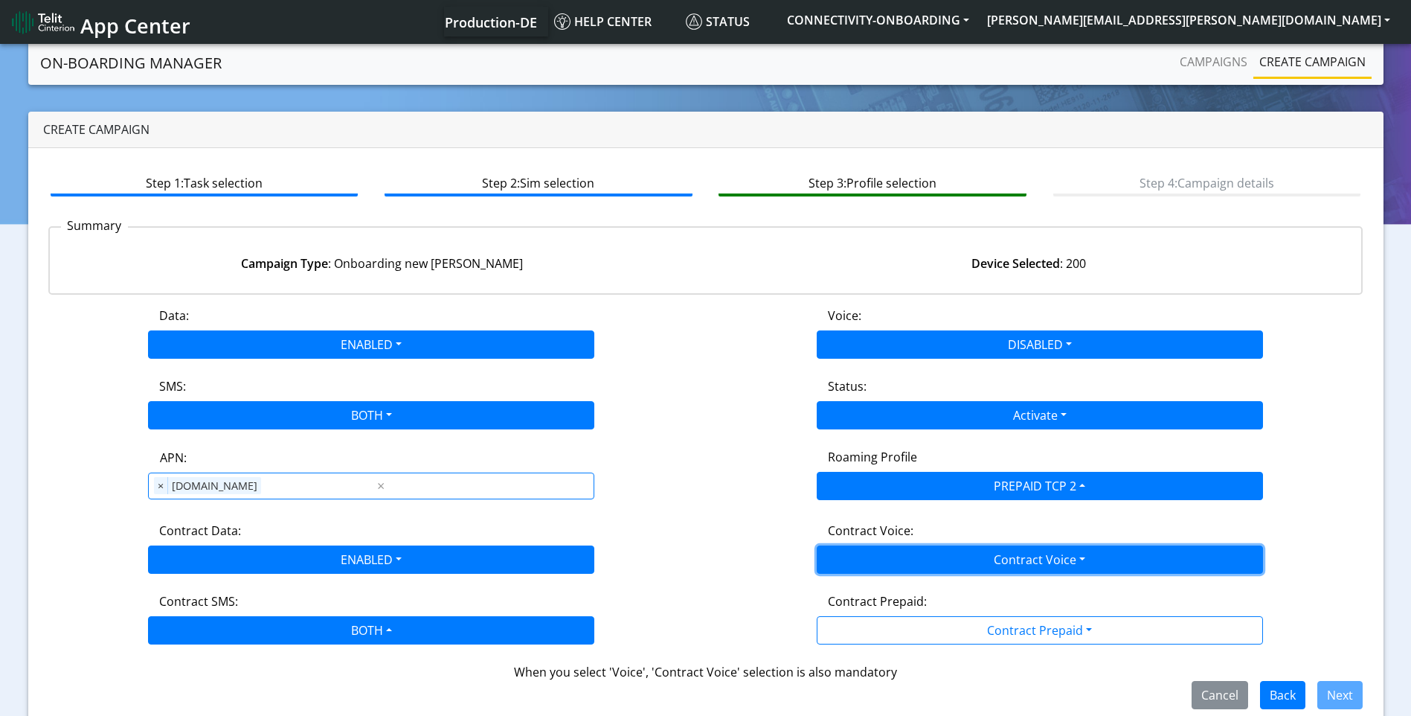
click at [1011, 563] on button "Contract Voice" at bounding box center [1040, 559] width 446 height 28
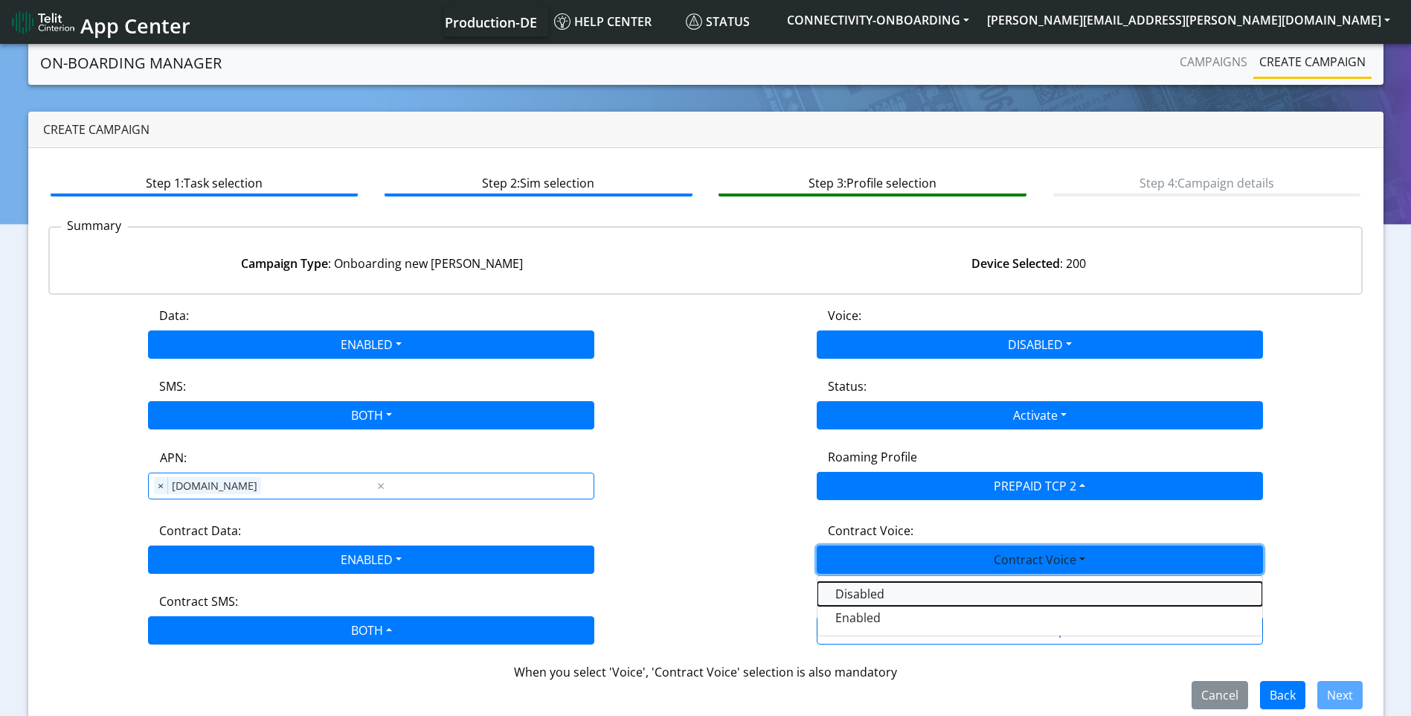
click at [894, 587] on Voicedisabled-dropdown "Disabled" at bounding box center [1040, 594] width 445 height 24
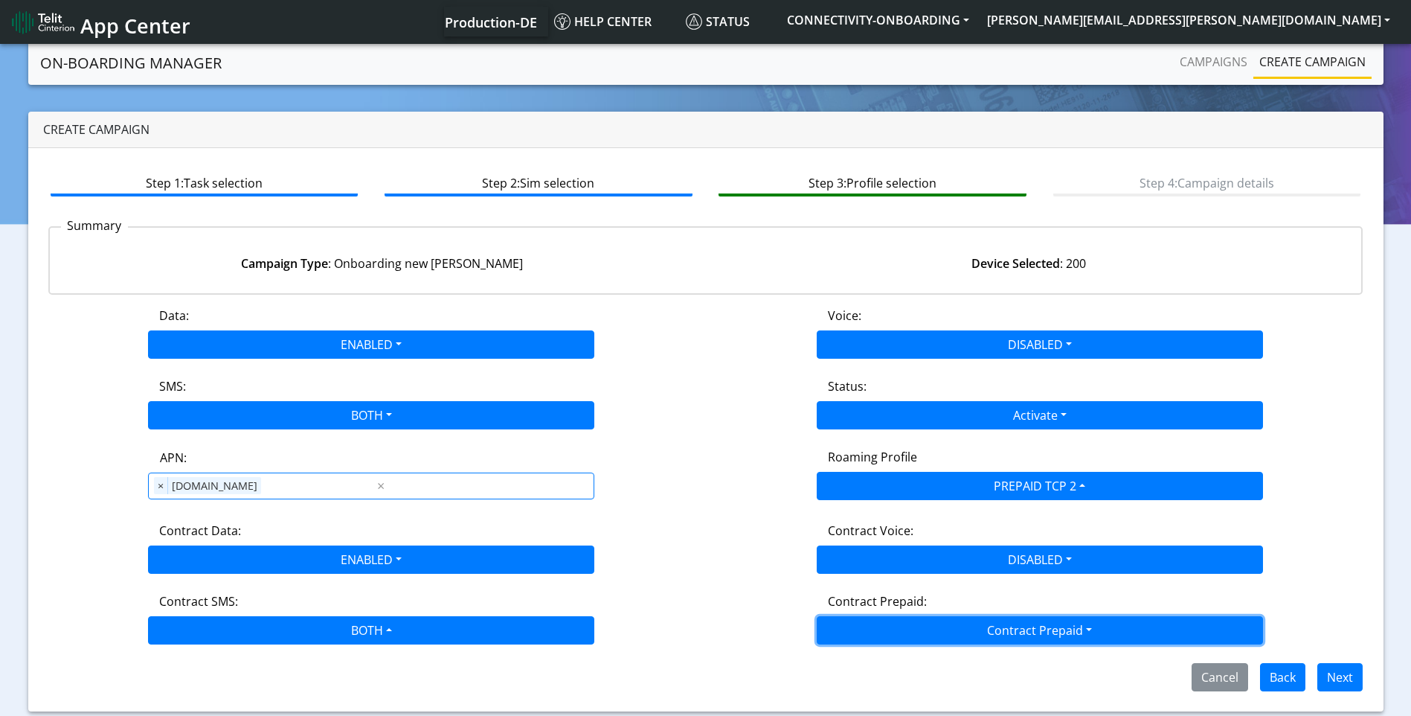
click at [961, 633] on button "Contract Prepaid" at bounding box center [1040, 630] width 446 height 28
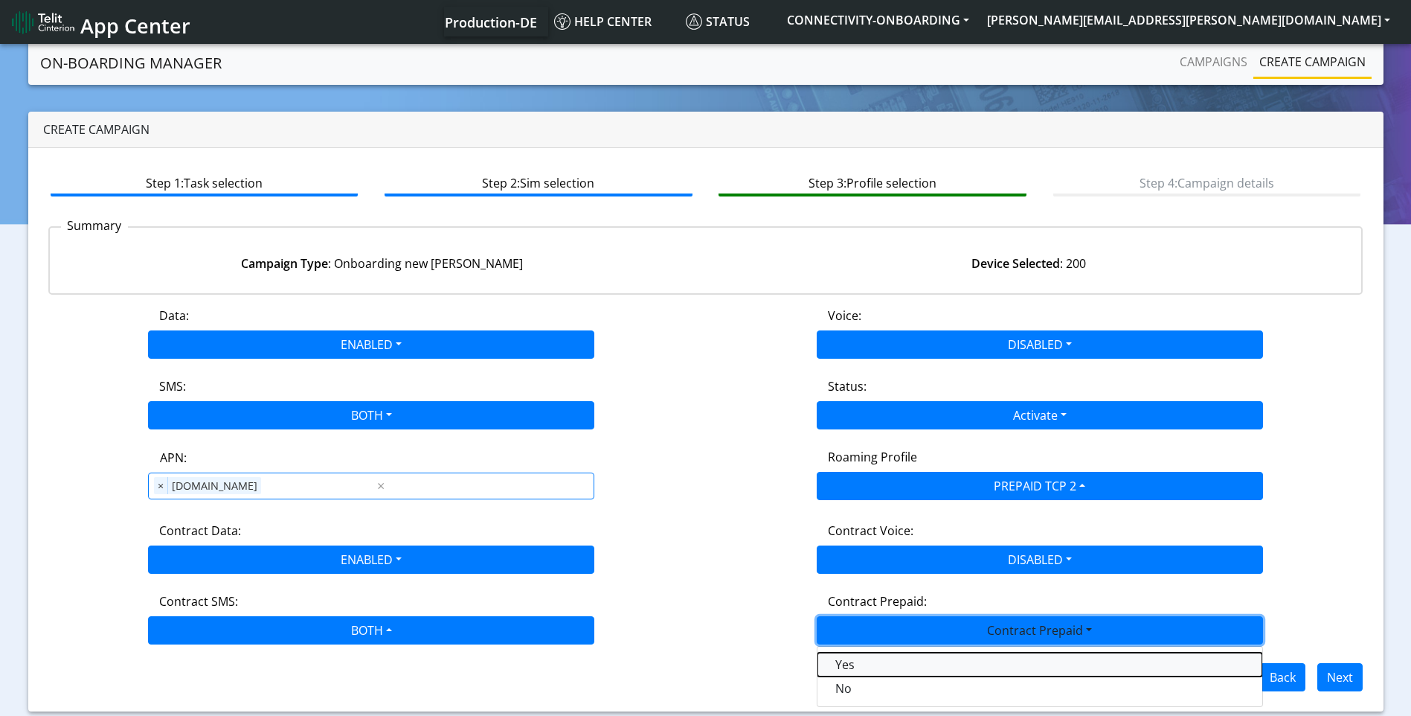
drag, startPoint x: 876, startPoint y: 664, endPoint x: 995, endPoint y: 663, distance: 119.0
click at [876, 664] on Prepaidprepaid-dropdown "Yes" at bounding box center [1040, 664] width 445 height 24
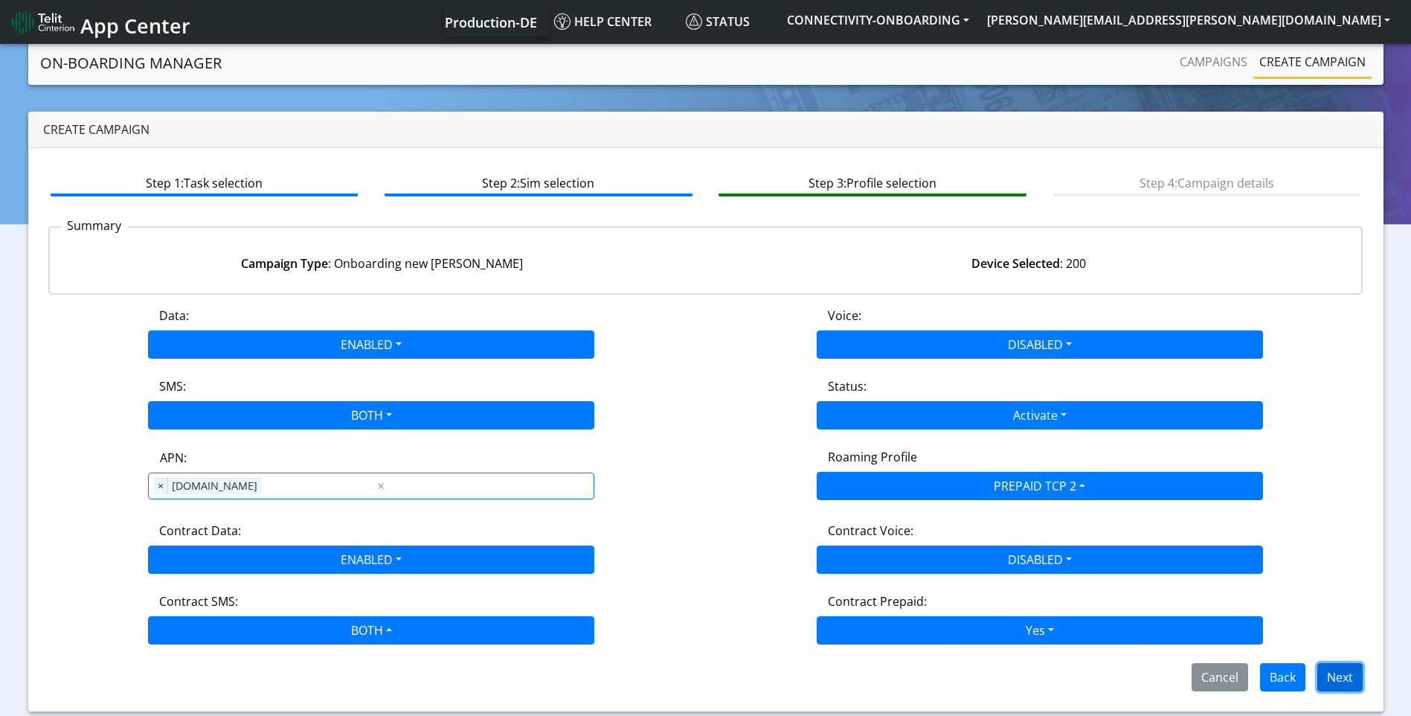
click at [1334, 663] on button "Next" at bounding box center [1339, 677] width 45 height 28
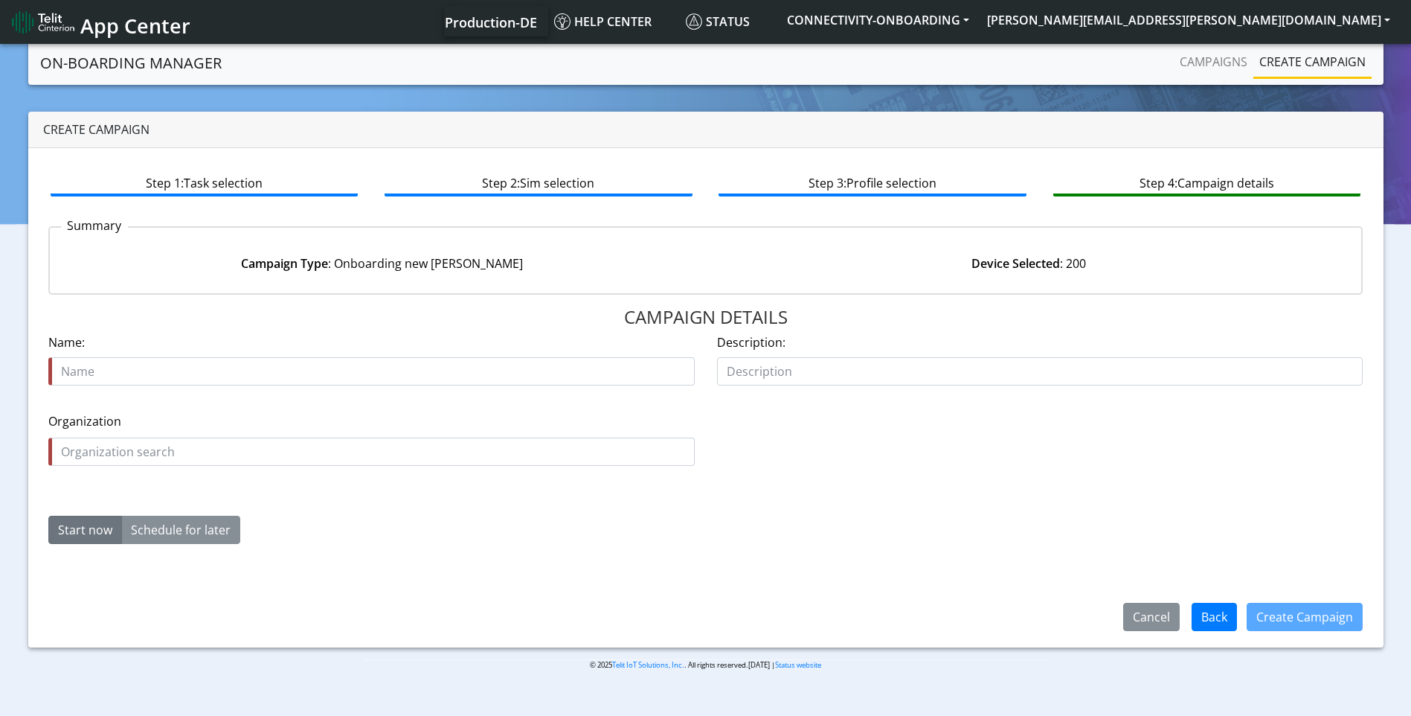
click at [161, 359] on input "text" at bounding box center [371, 371] width 646 height 28
type input "the marine gaurdian 07"
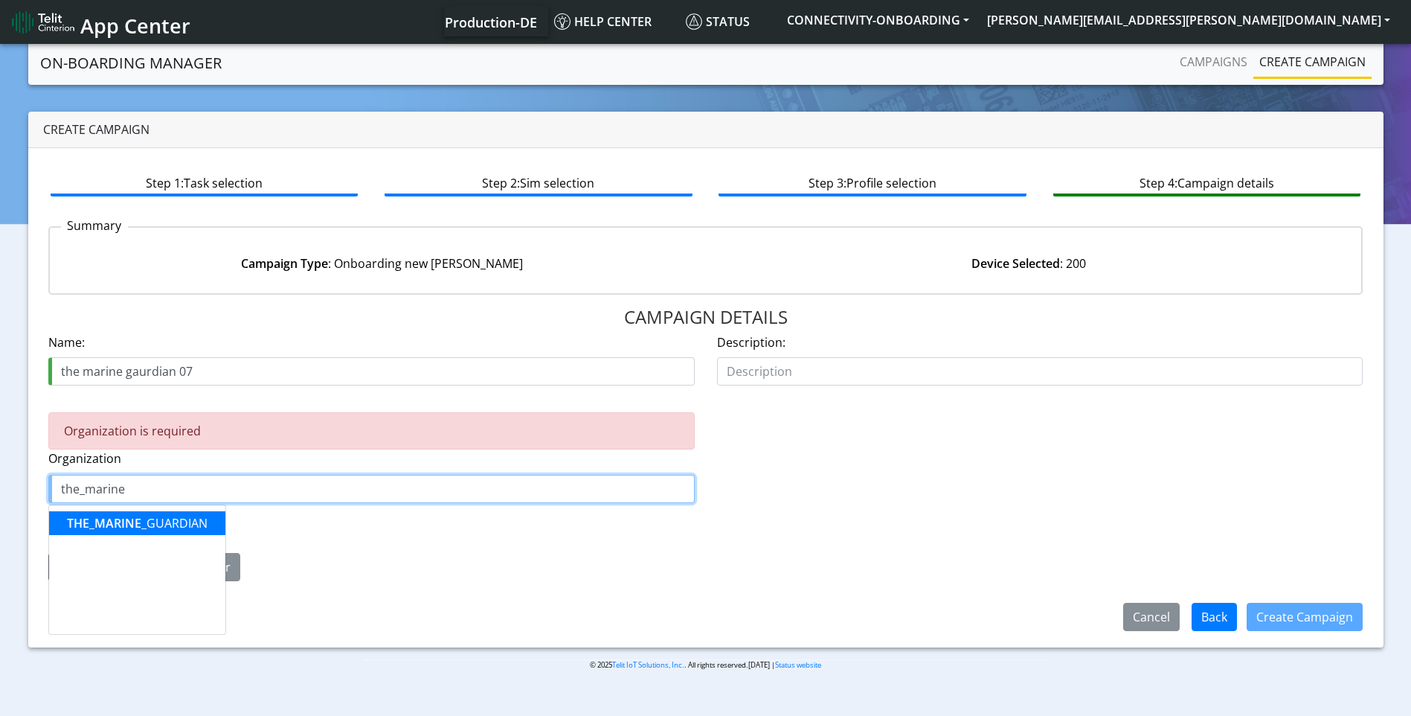
click at [158, 523] on ngb-highlight "THE_MARINE _GUARDIAN" at bounding box center [137, 523] width 141 height 16
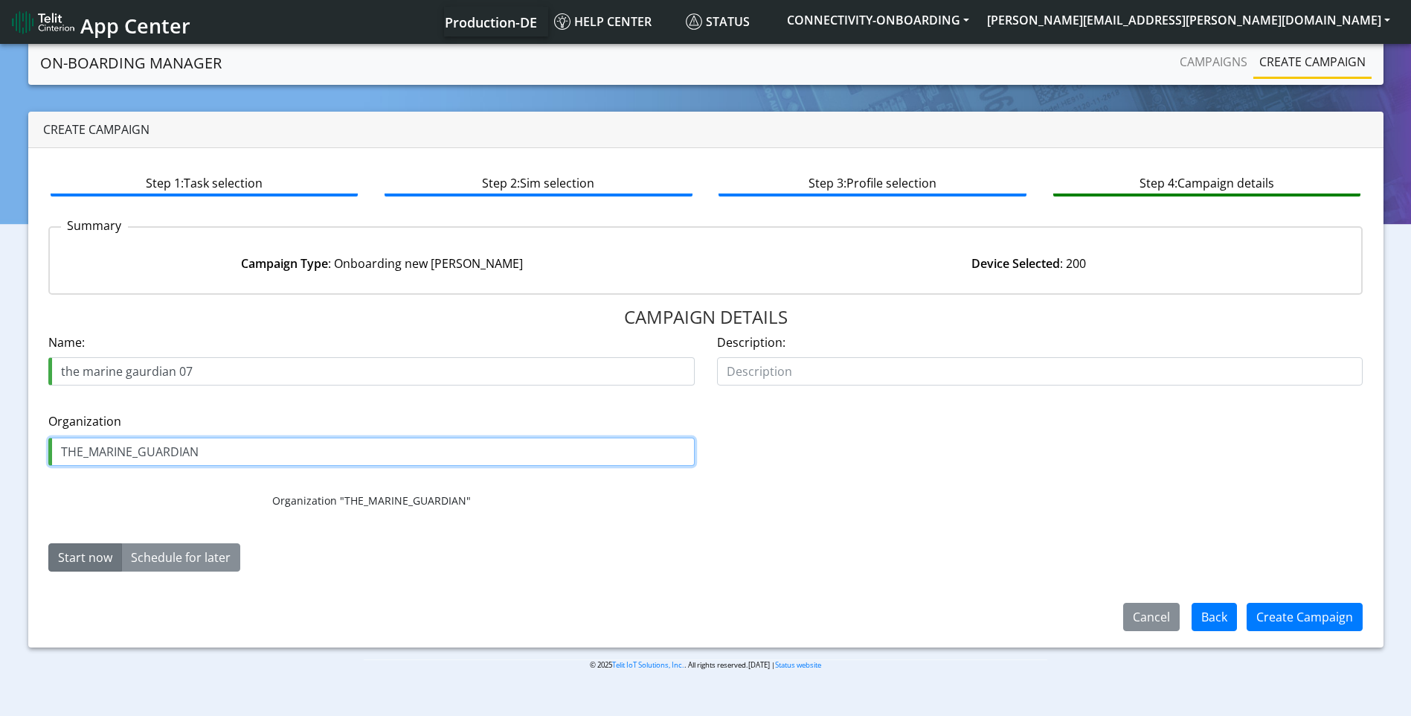
type input "THE_MARINE_GUARDIAN"
click at [92, 559] on button "Start now" at bounding box center [85, 557] width 74 height 28
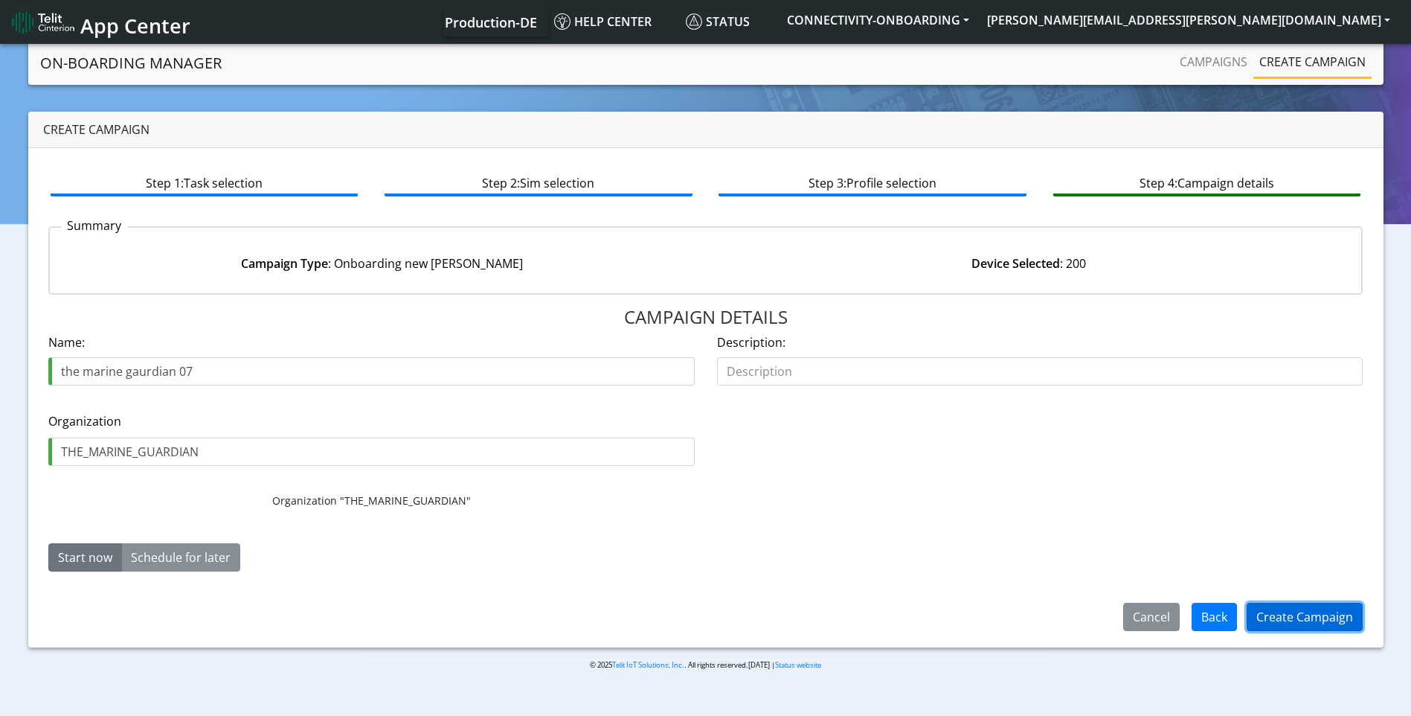
click at [1301, 618] on button "Create Campaign" at bounding box center [1305, 617] width 116 height 28
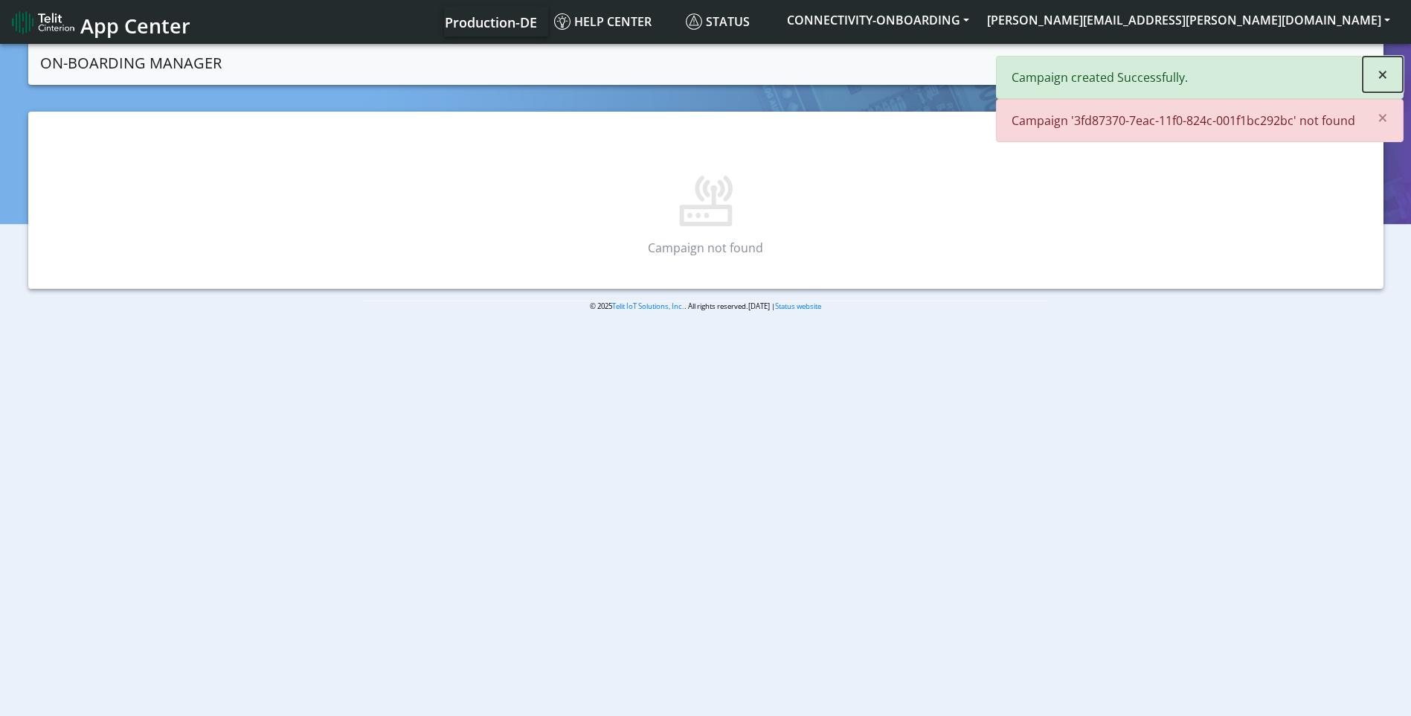
click at [1389, 79] on button "×" at bounding box center [1383, 75] width 40 height 36
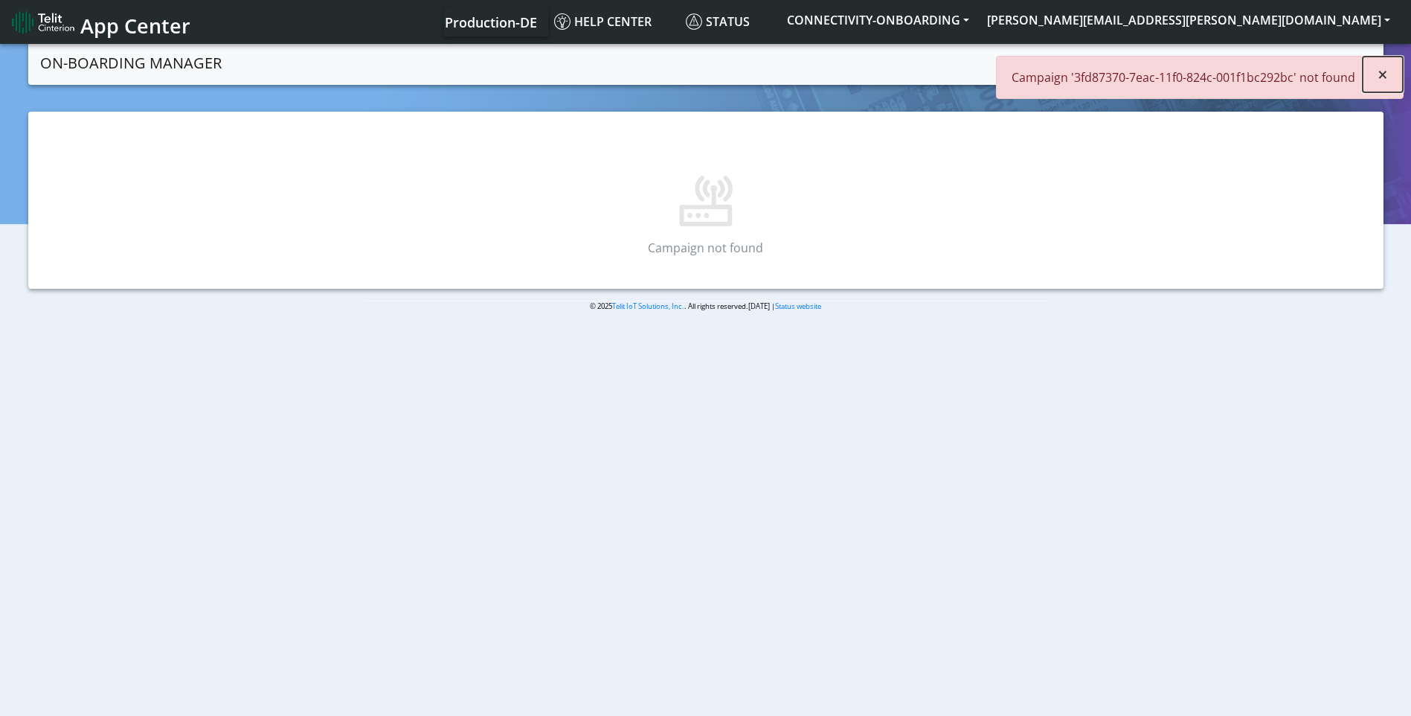
click at [1386, 72] on span "×" at bounding box center [1383, 74] width 10 height 25
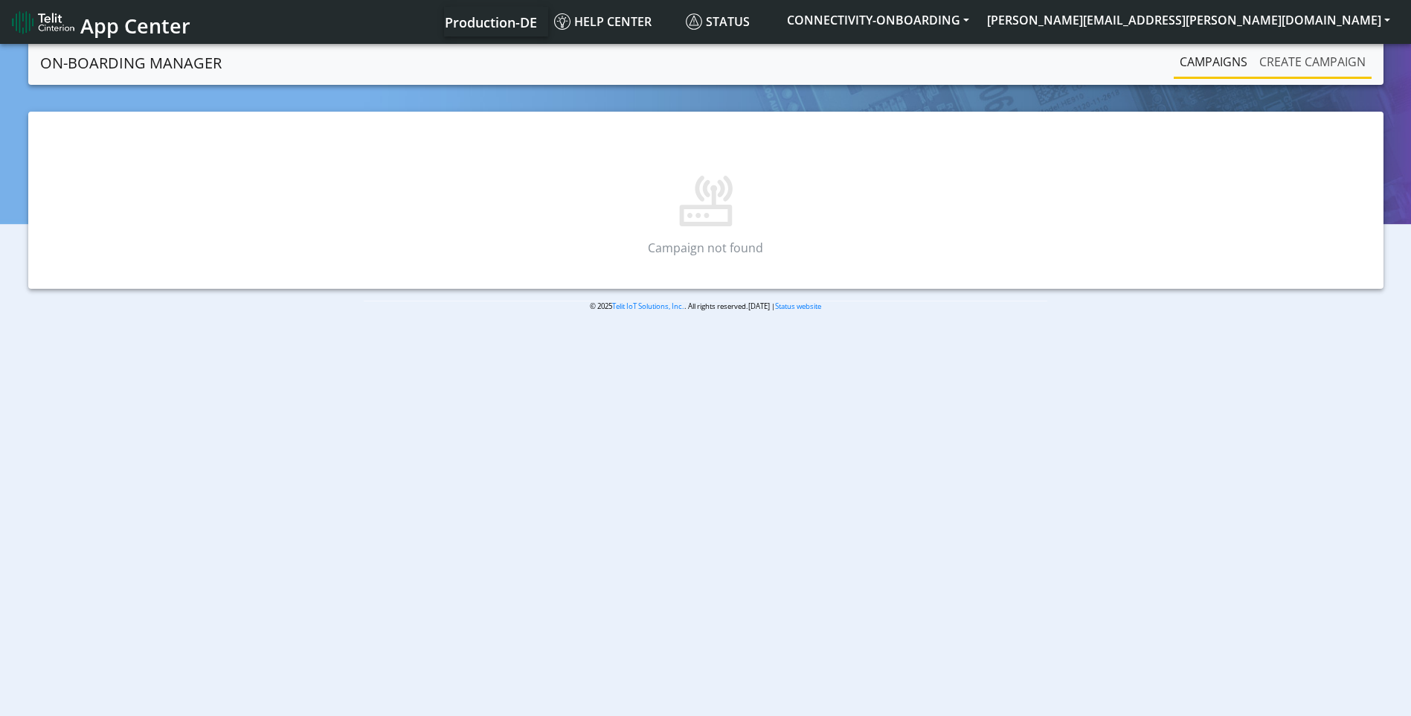
drag, startPoint x: 1317, startPoint y: 64, endPoint x: 1308, endPoint y: 65, distance: 9.7
click at [1317, 64] on link "Create campaign" at bounding box center [1312, 62] width 118 height 30
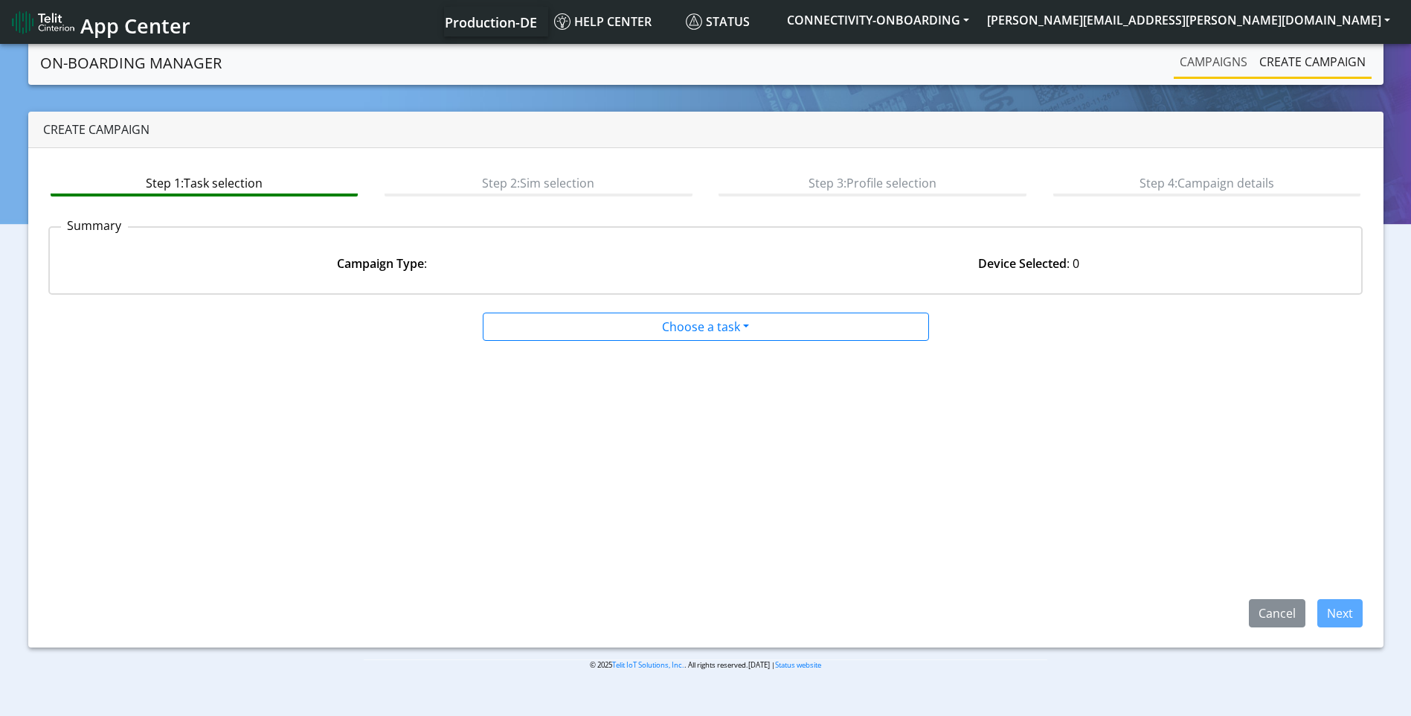
click at [1221, 57] on link "Campaigns" at bounding box center [1214, 62] width 80 height 30
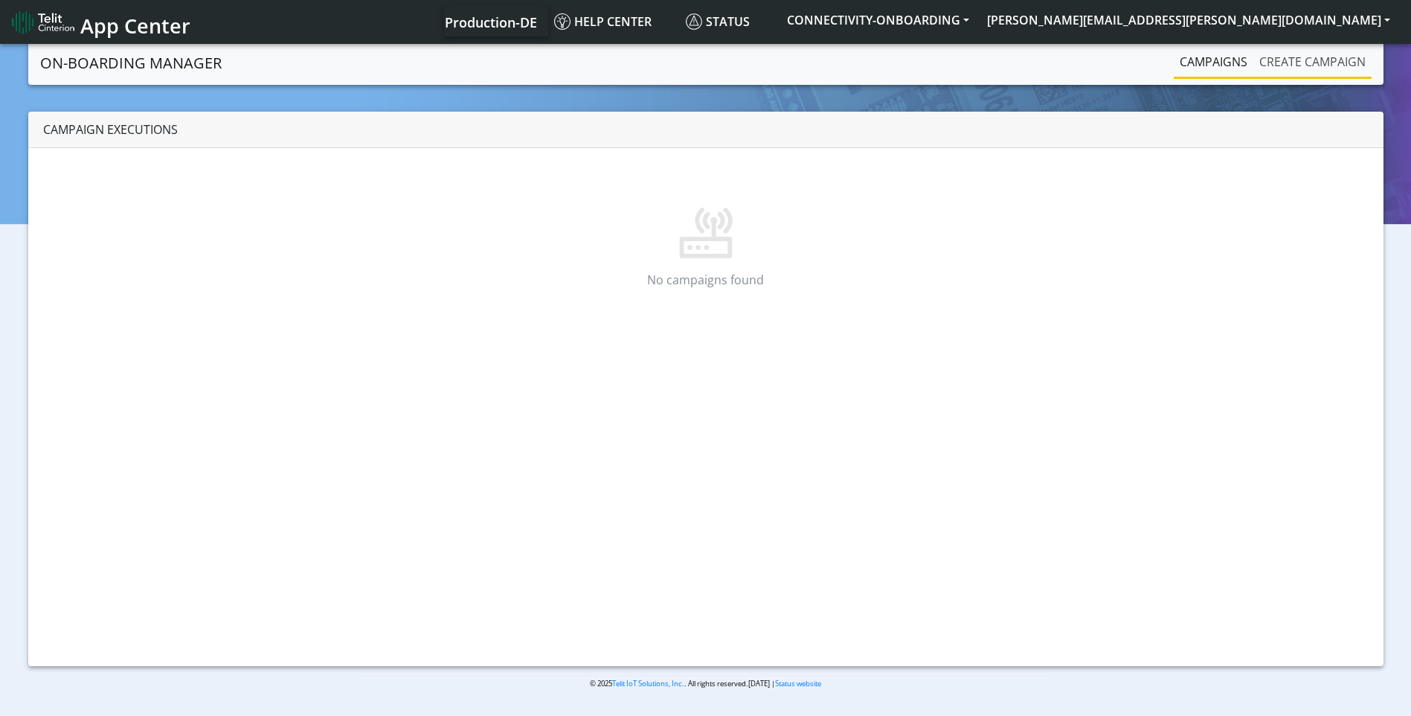
click at [1289, 57] on link "Create campaign" at bounding box center [1312, 62] width 118 height 30
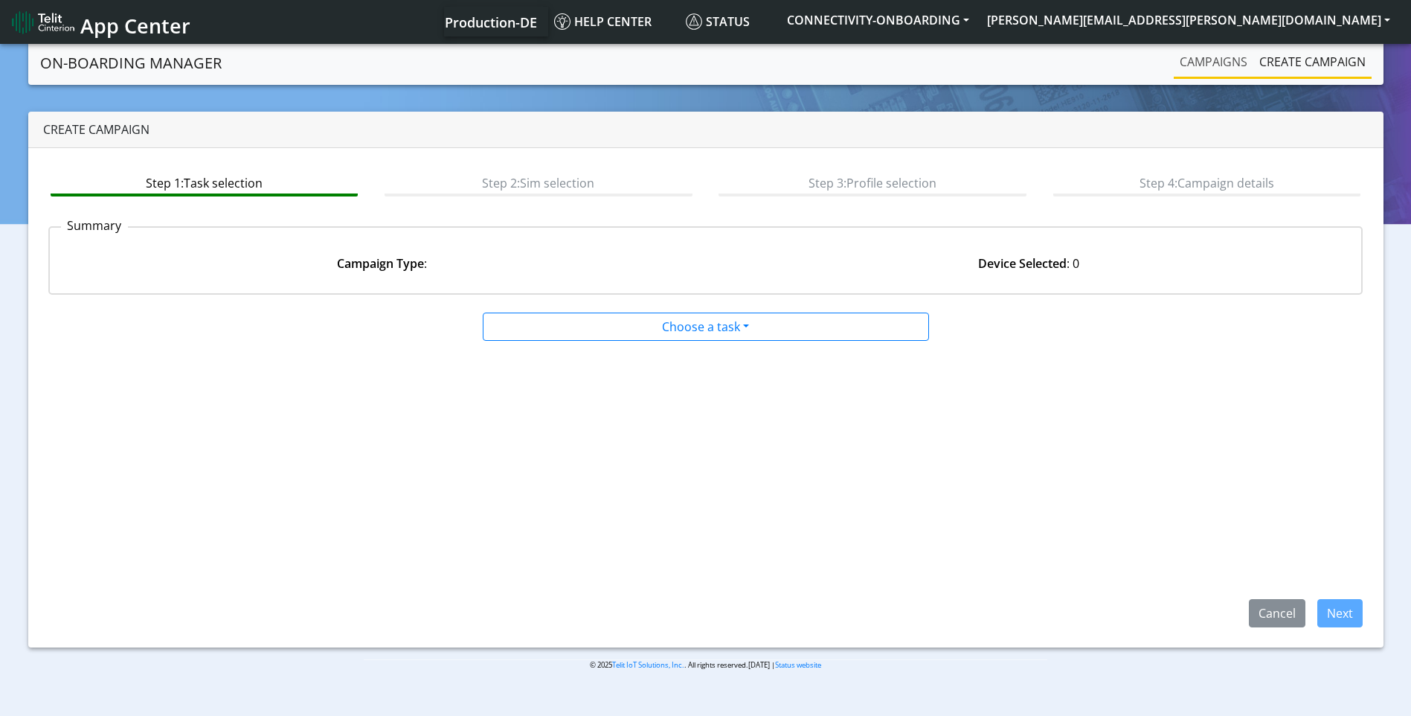
click at [1219, 65] on link "Campaigns" at bounding box center [1214, 62] width 80 height 30
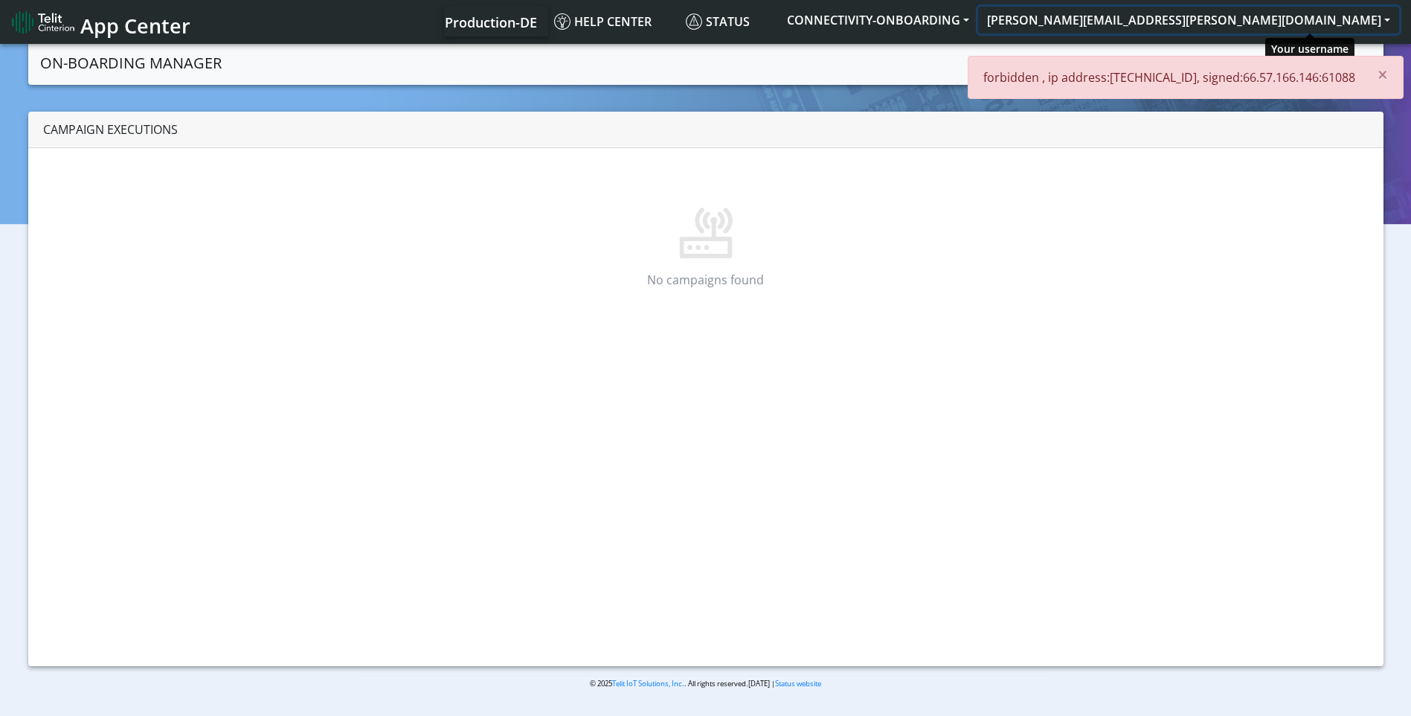
click at [1365, 20] on button "[PERSON_NAME][EMAIL_ADDRESS][PERSON_NAME][DOMAIN_NAME]" at bounding box center [1188, 20] width 421 height 27
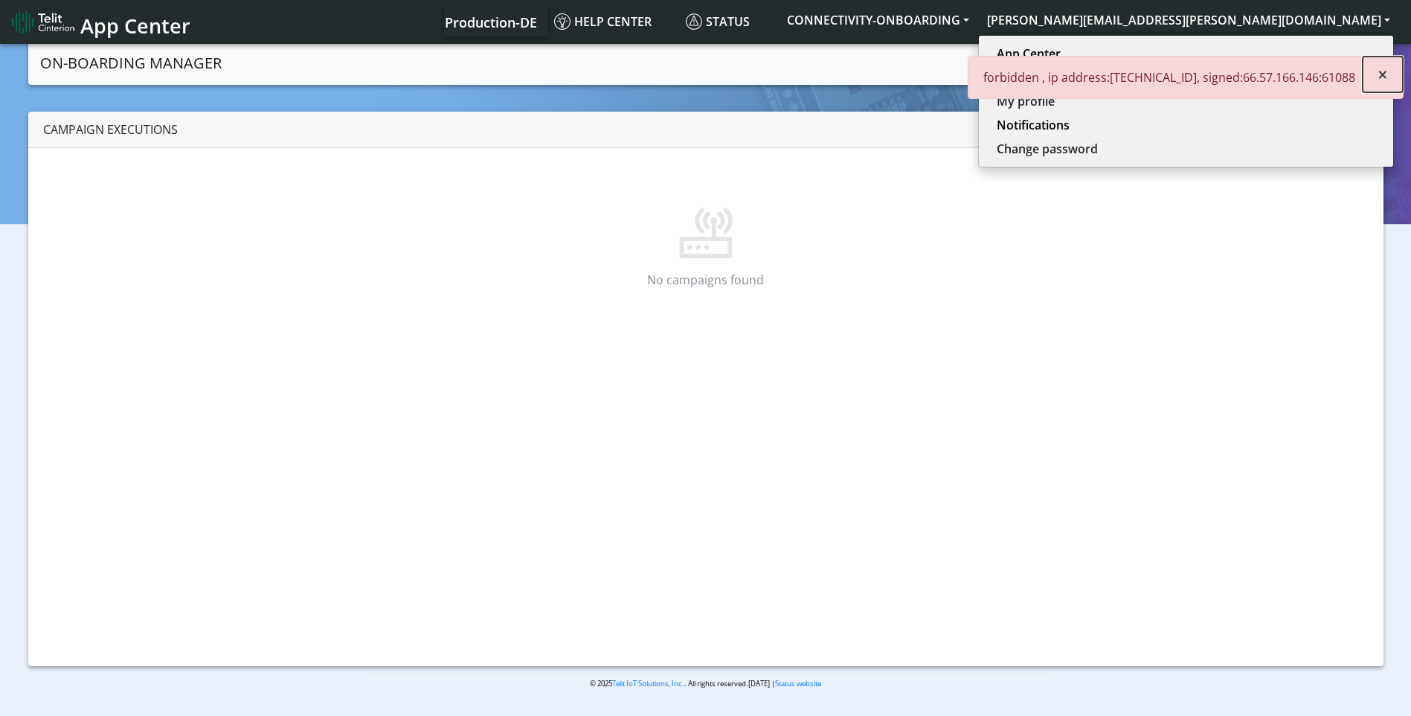
click at [1385, 69] on span "×" at bounding box center [1383, 74] width 10 height 25
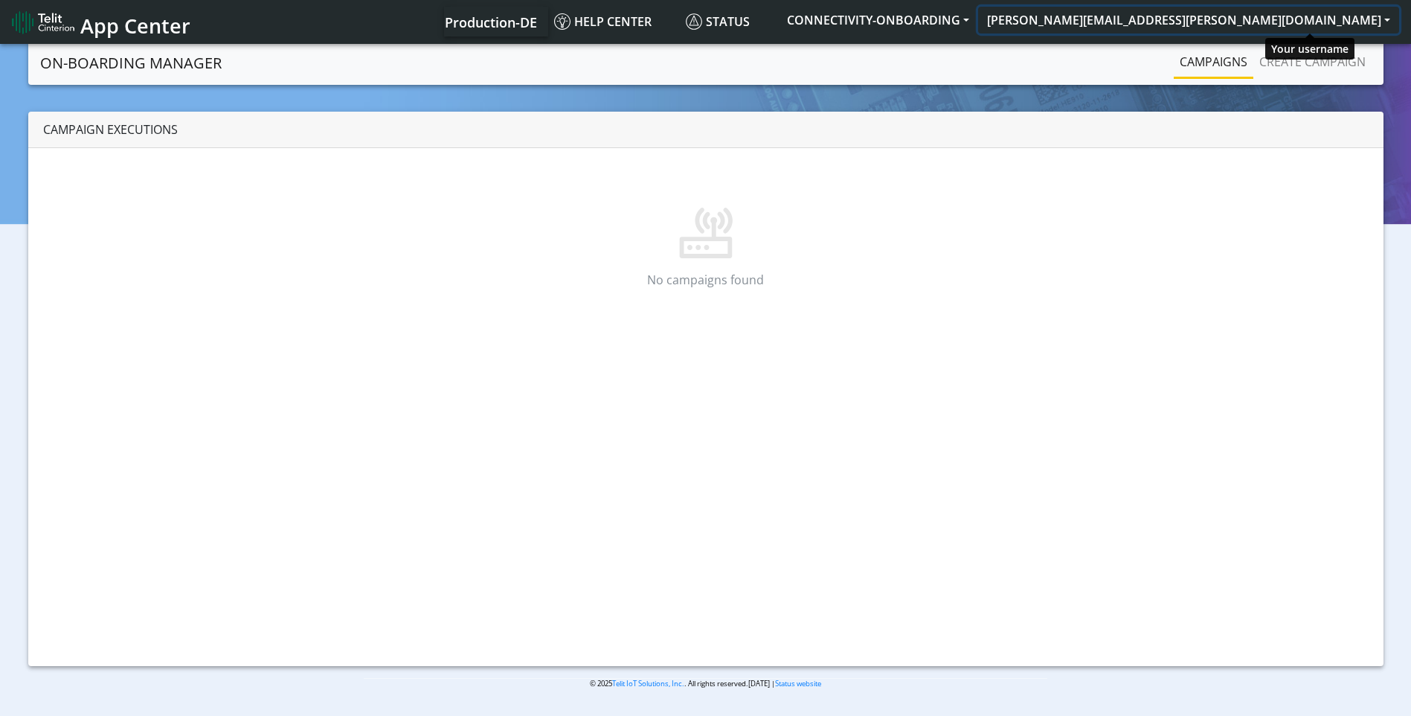
click at [1304, 22] on button "[PERSON_NAME][EMAIL_ADDRESS][PERSON_NAME][DOMAIN_NAME]" at bounding box center [1188, 20] width 421 height 27
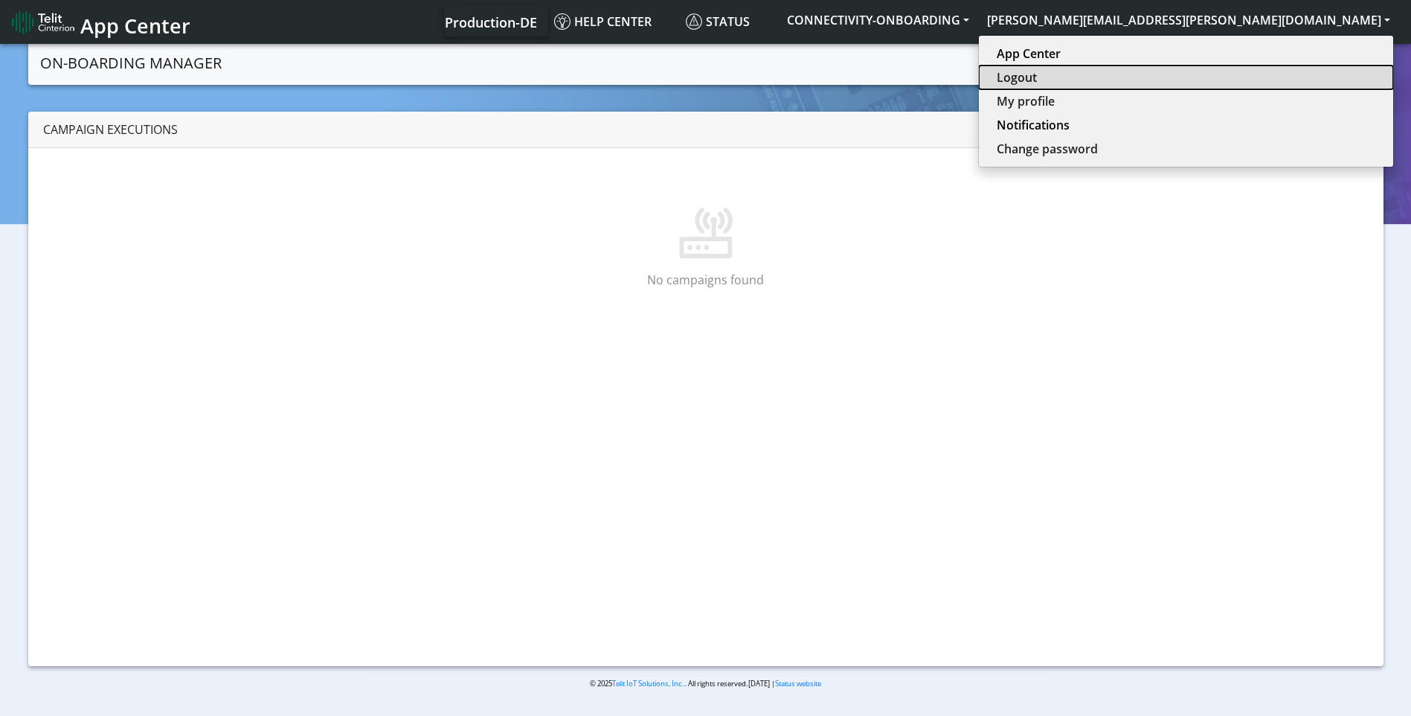
click at [1277, 78] on button "Logout" at bounding box center [1186, 77] width 414 height 24
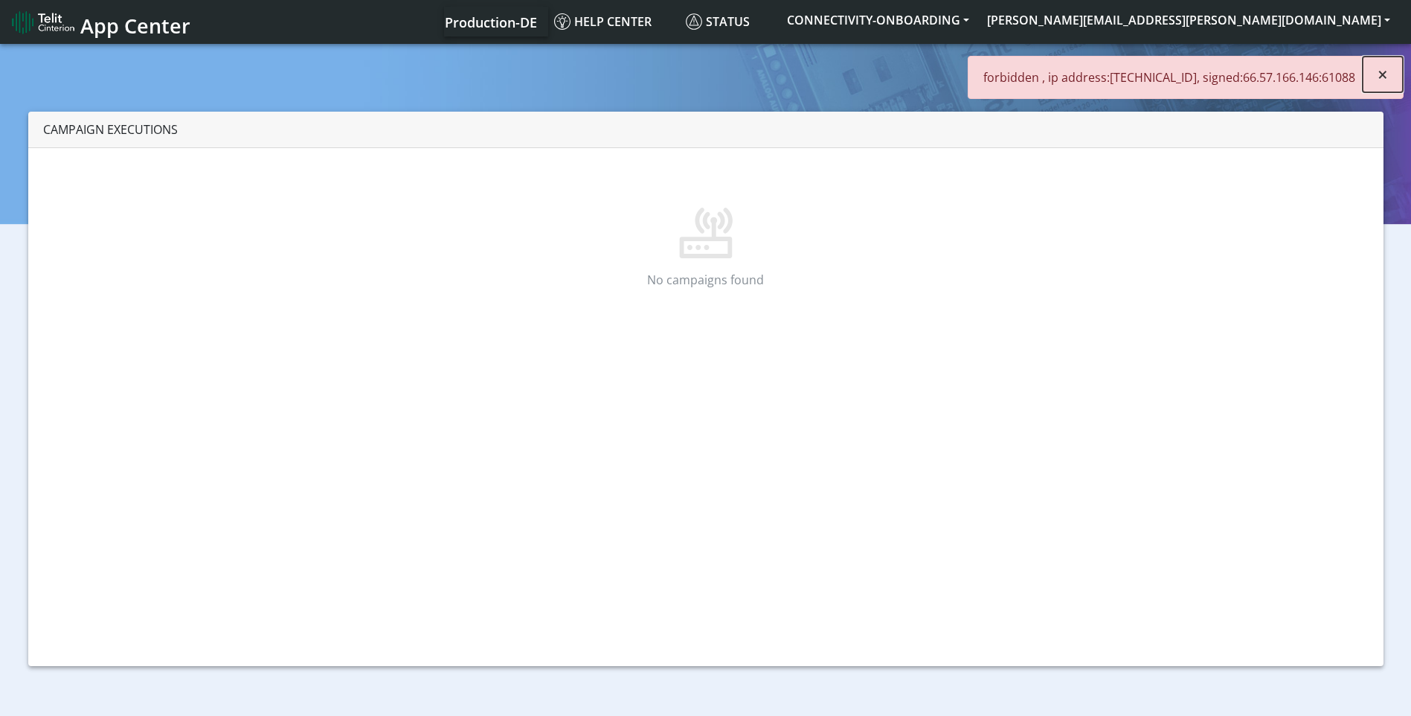
drag, startPoint x: 1386, startPoint y: 82, endPoint x: 1338, endPoint y: 45, distance: 60.0
click at [1388, 79] on button "×" at bounding box center [1383, 75] width 40 height 36
click at [1300, 14] on button "[PERSON_NAME][EMAIL_ADDRESS][PERSON_NAME][DOMAIN_NAME]" at bounding box center [1188, 20] width 421 height 27
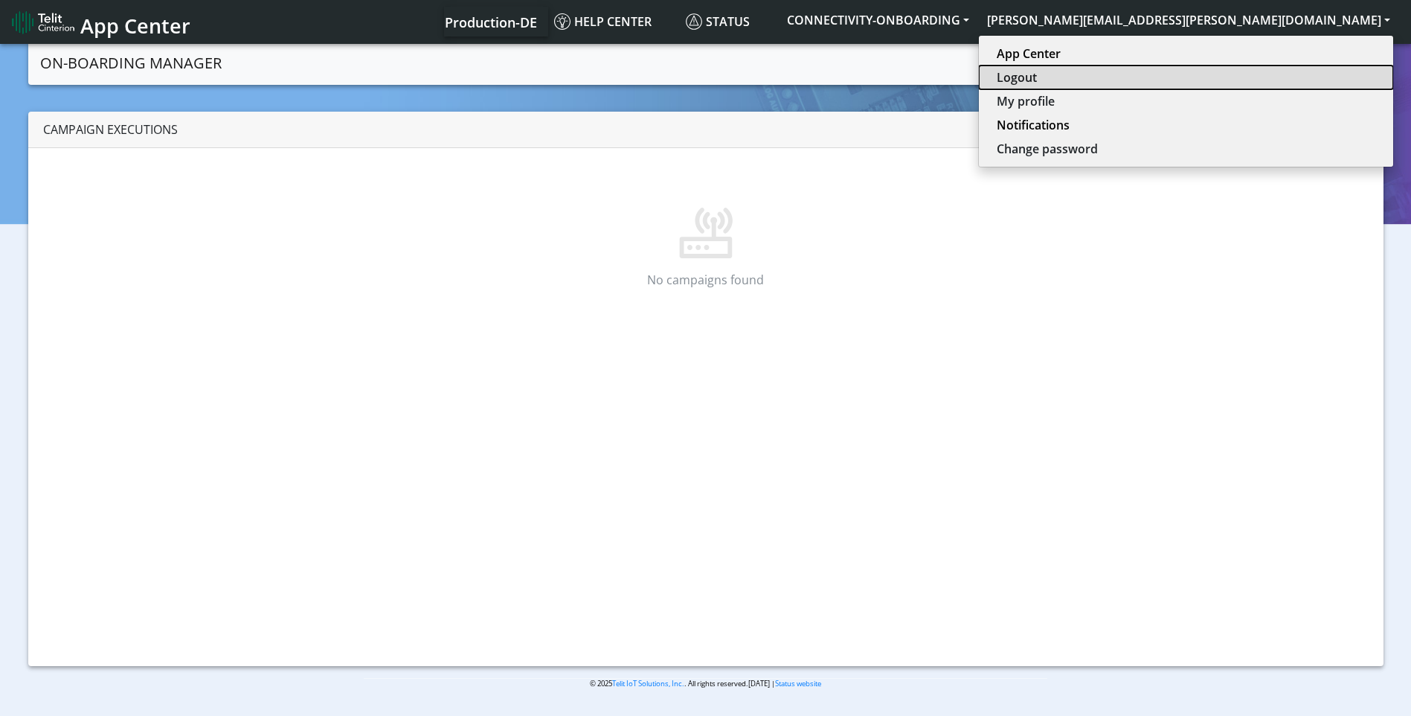
click at [1277, 73] on button "Logout" at bounding box center [1186, 77] width 414 height 24
